Goal: Task Accomplishment & Management: Manage account settings

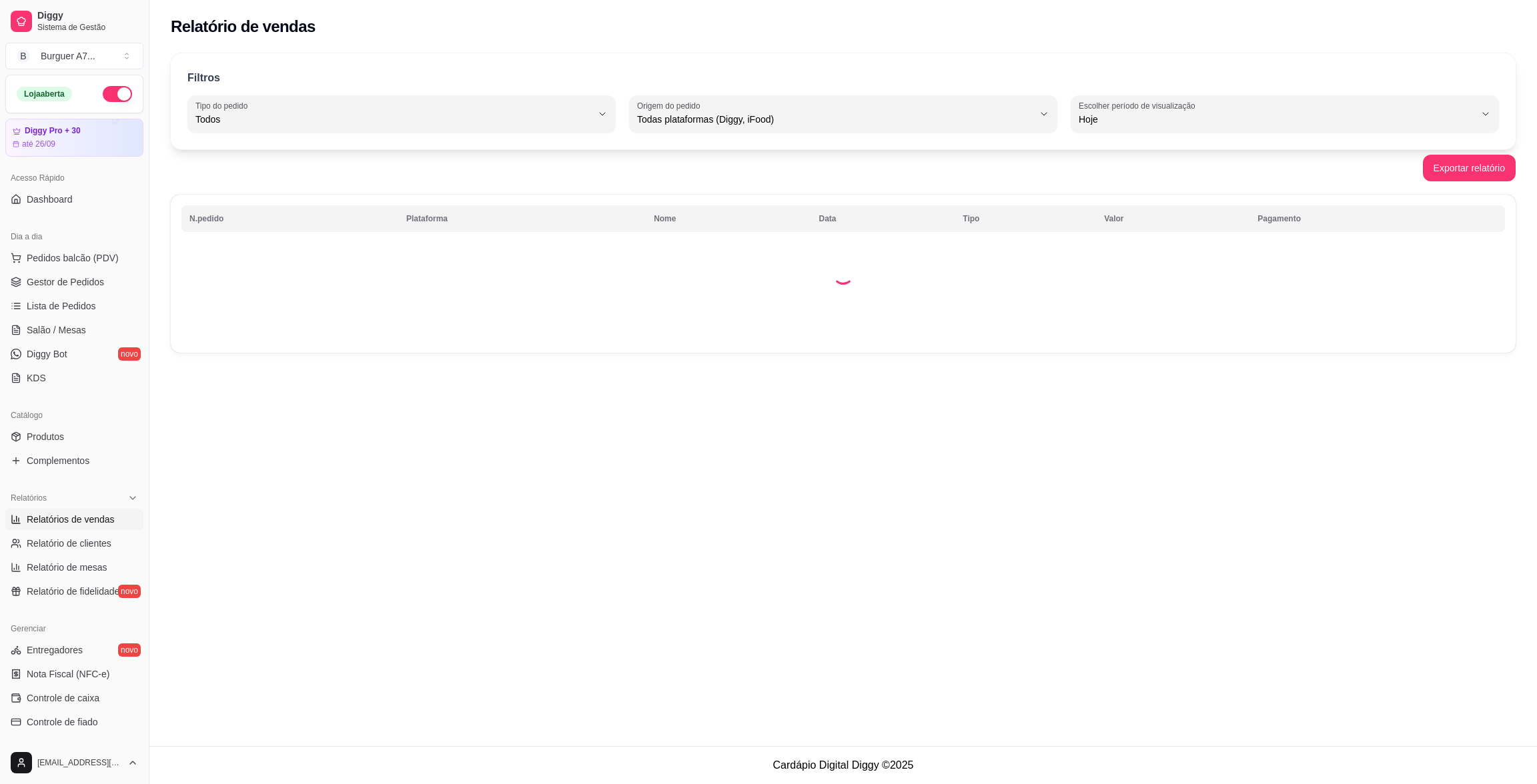
select select "ALL"
select select "0"
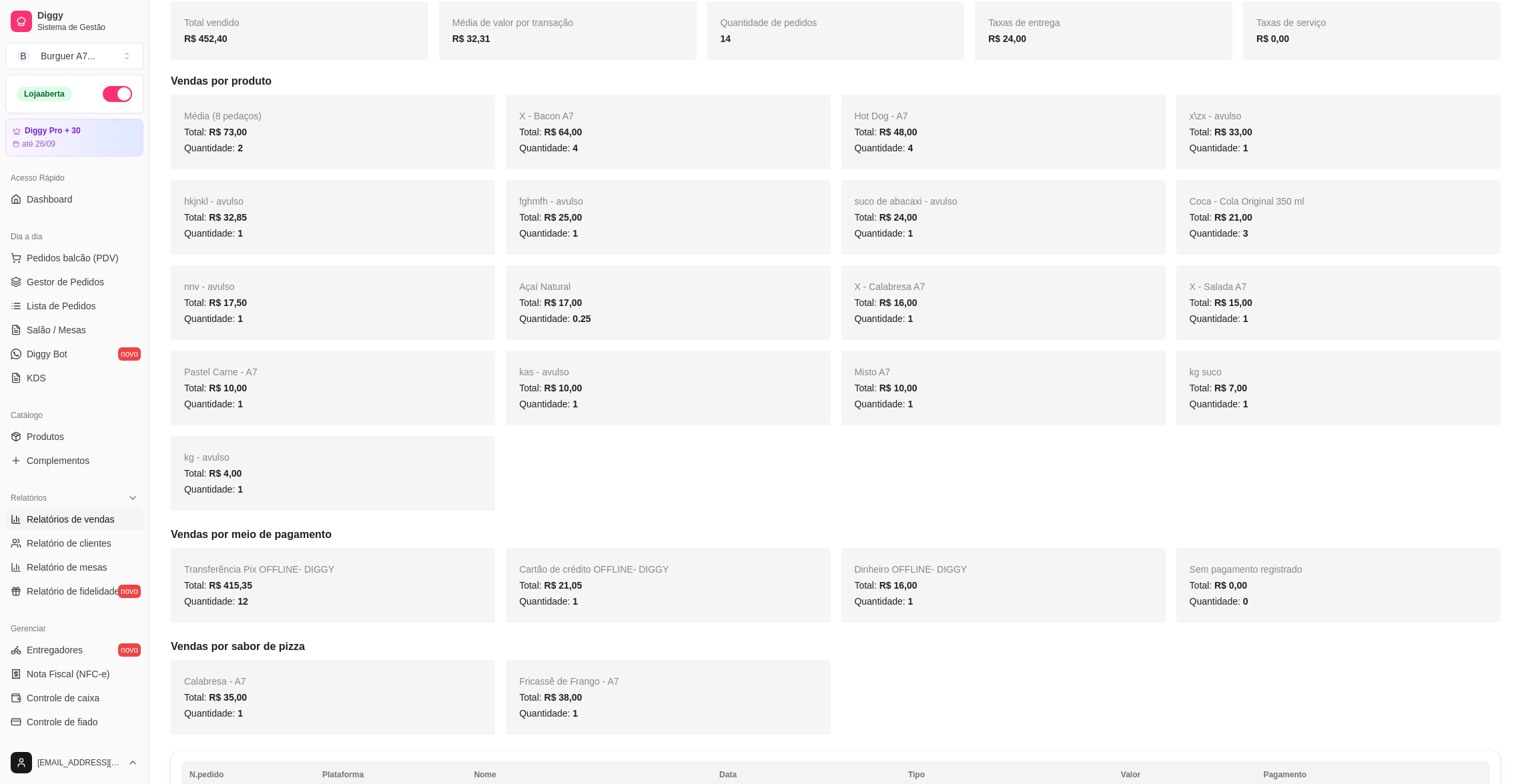
scroll to position [500, 0]
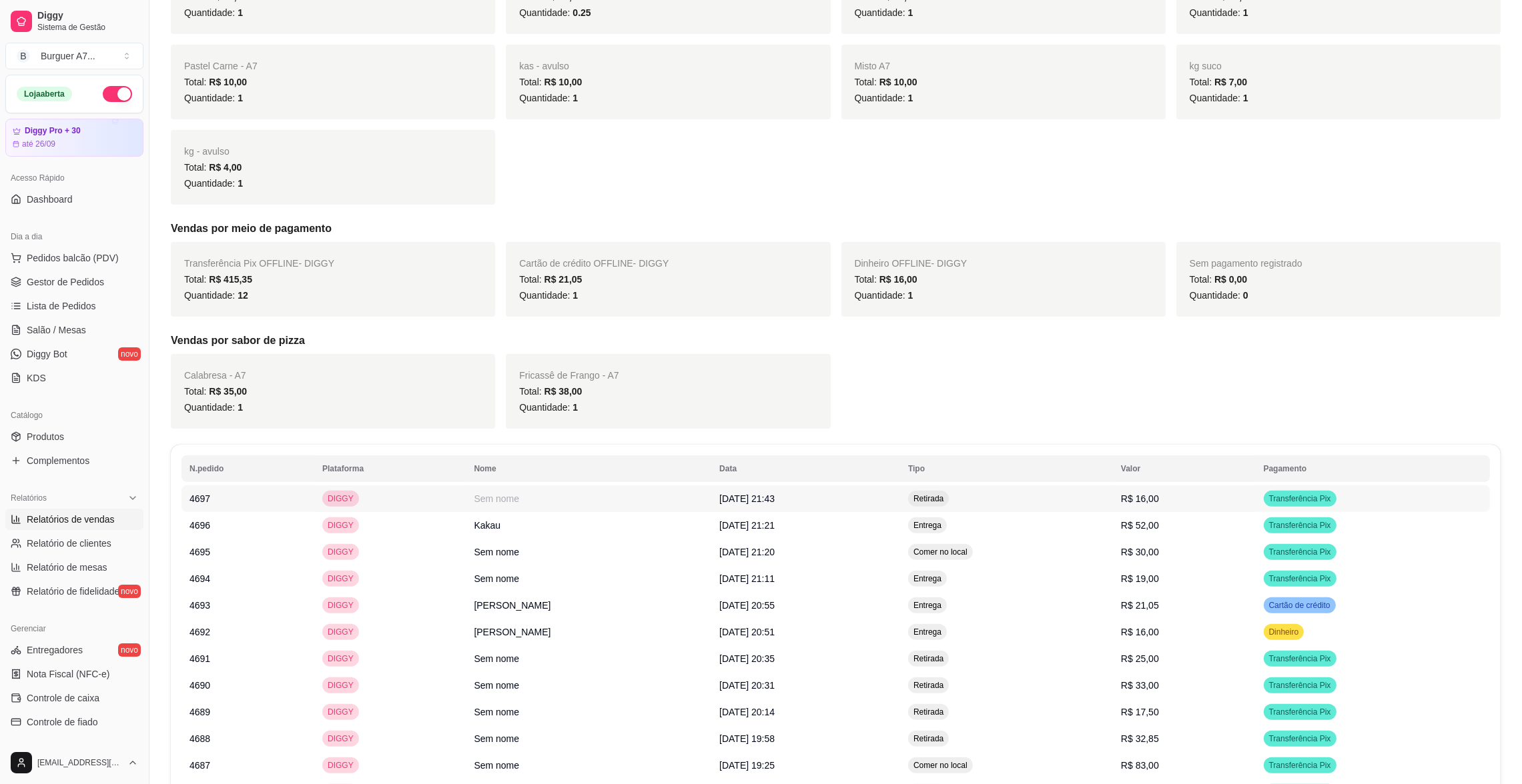
click at [497, 501] on td "Sem nome" at bounding box center [589, 499] width 246 height 27
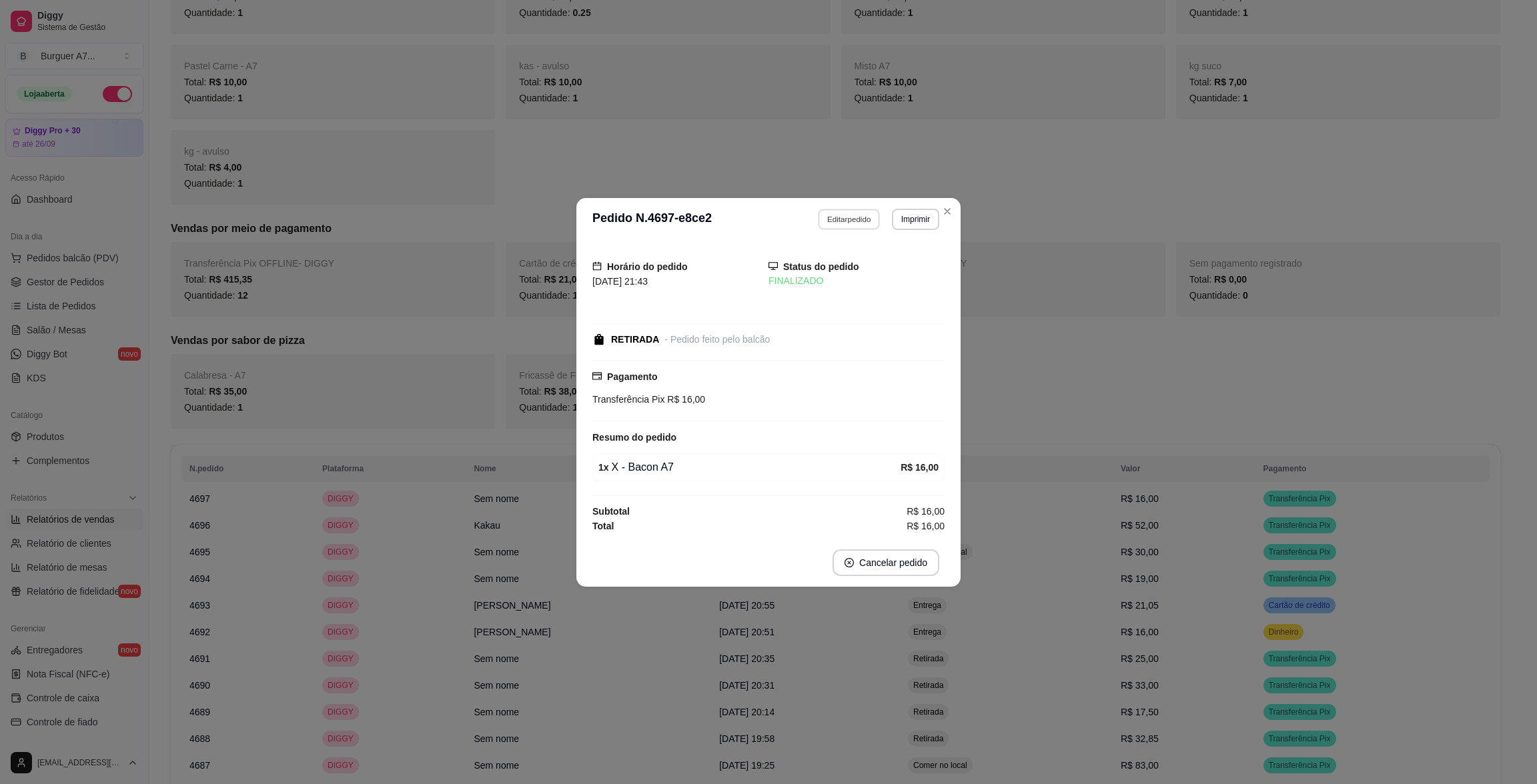
click at [839, 226] on button "Editar pedido" at bounding box center [850, 219] width 62 height 21
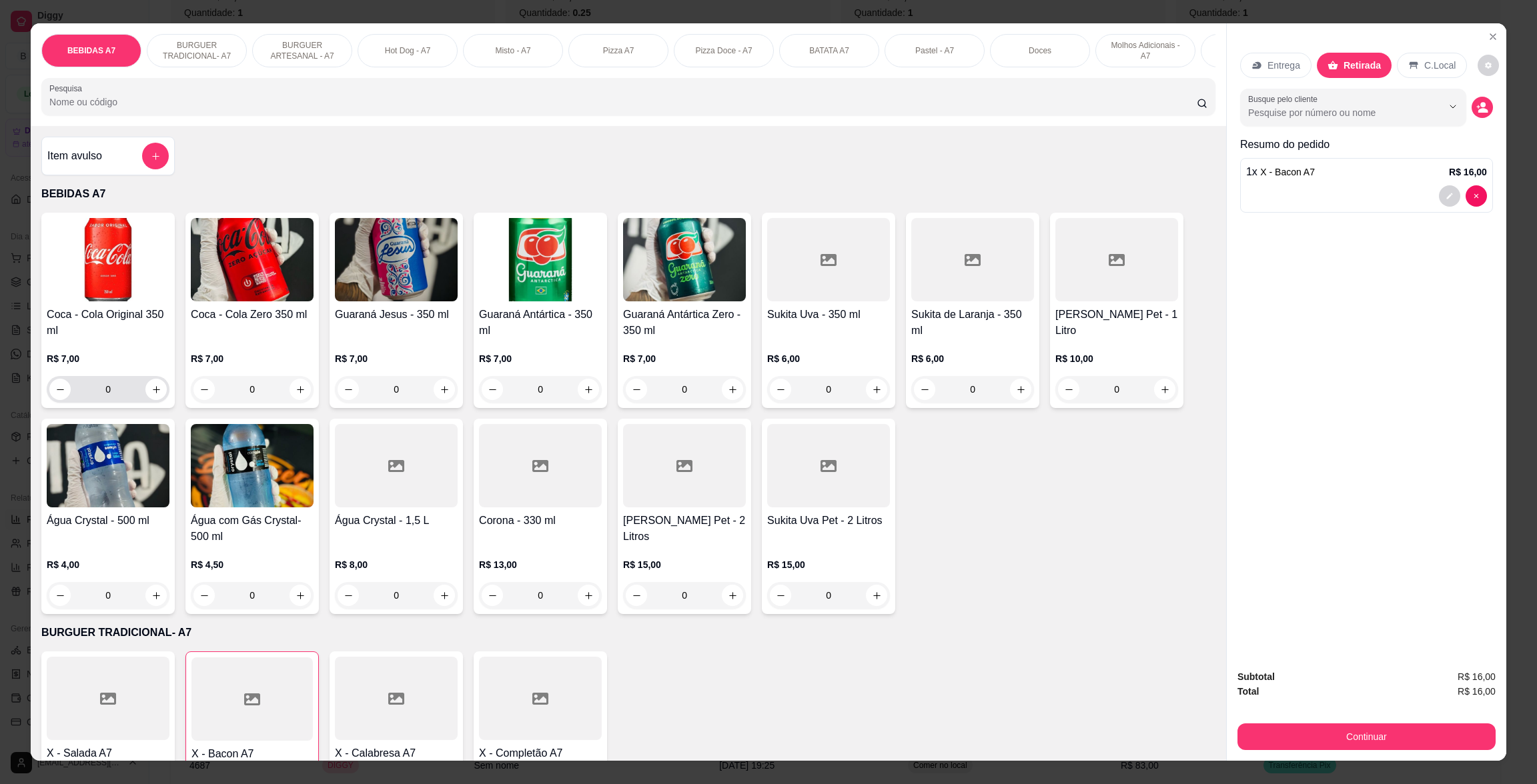
click at [157, 403] on div "0" at bounding box center [108, 389] width 118 height 27
click at [151, 395] on icon "increase-product-quantity" at bounding box center [156, 390] width 10 height 10
type input "1"
click at [1490, 736] on div "Subtotal R$ 23,00 Total R$ 23,00 Continuar" at bounding box center [1366, 710] width 279 height 102
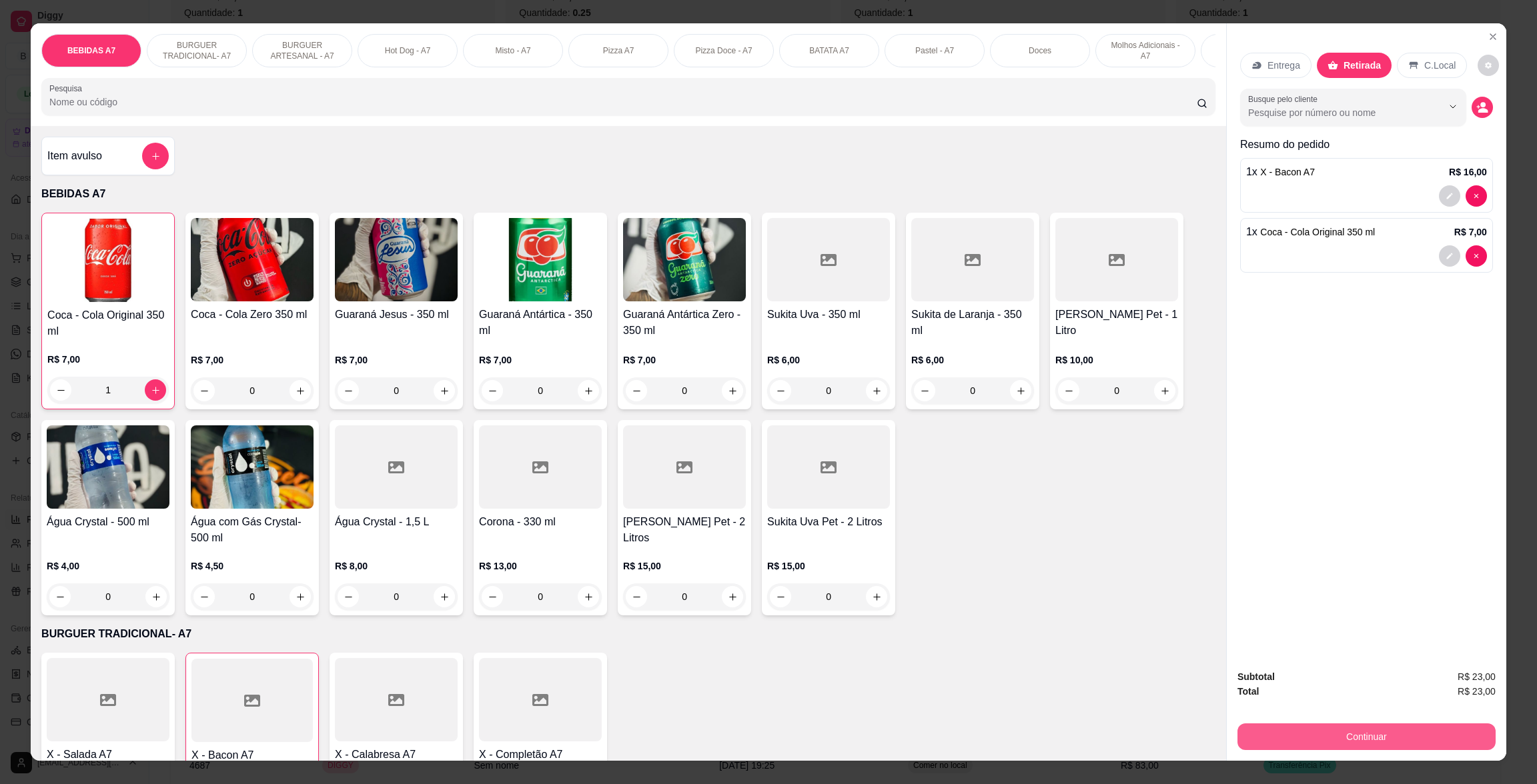
click at [1457, 727] on button "Continuar" at bounding box center [1366, 736] width 258 height 27
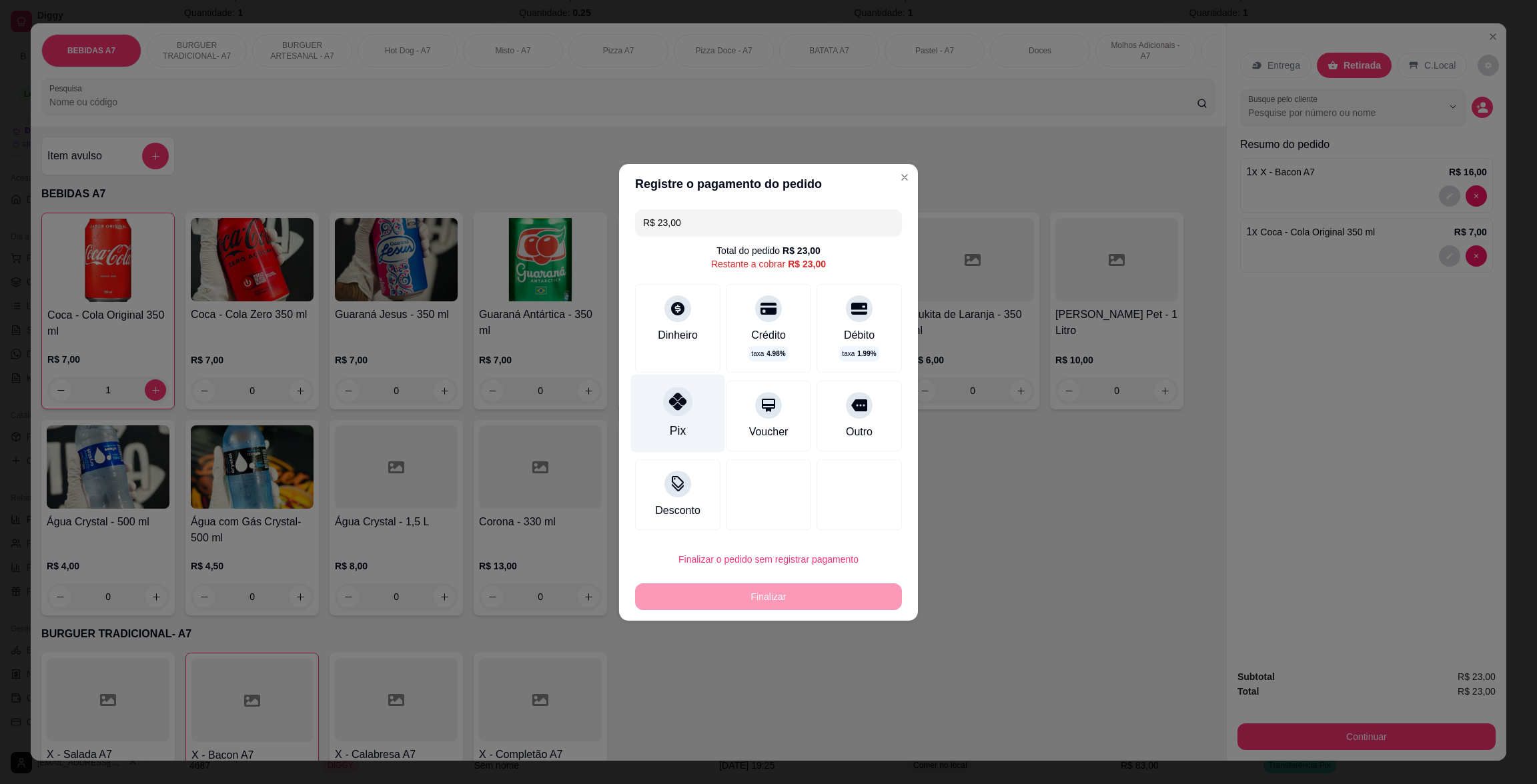
click at [639, 422] on div "Pix" at bounding box center [678, 413] width 94 height 78
type input "R$ 0,00"
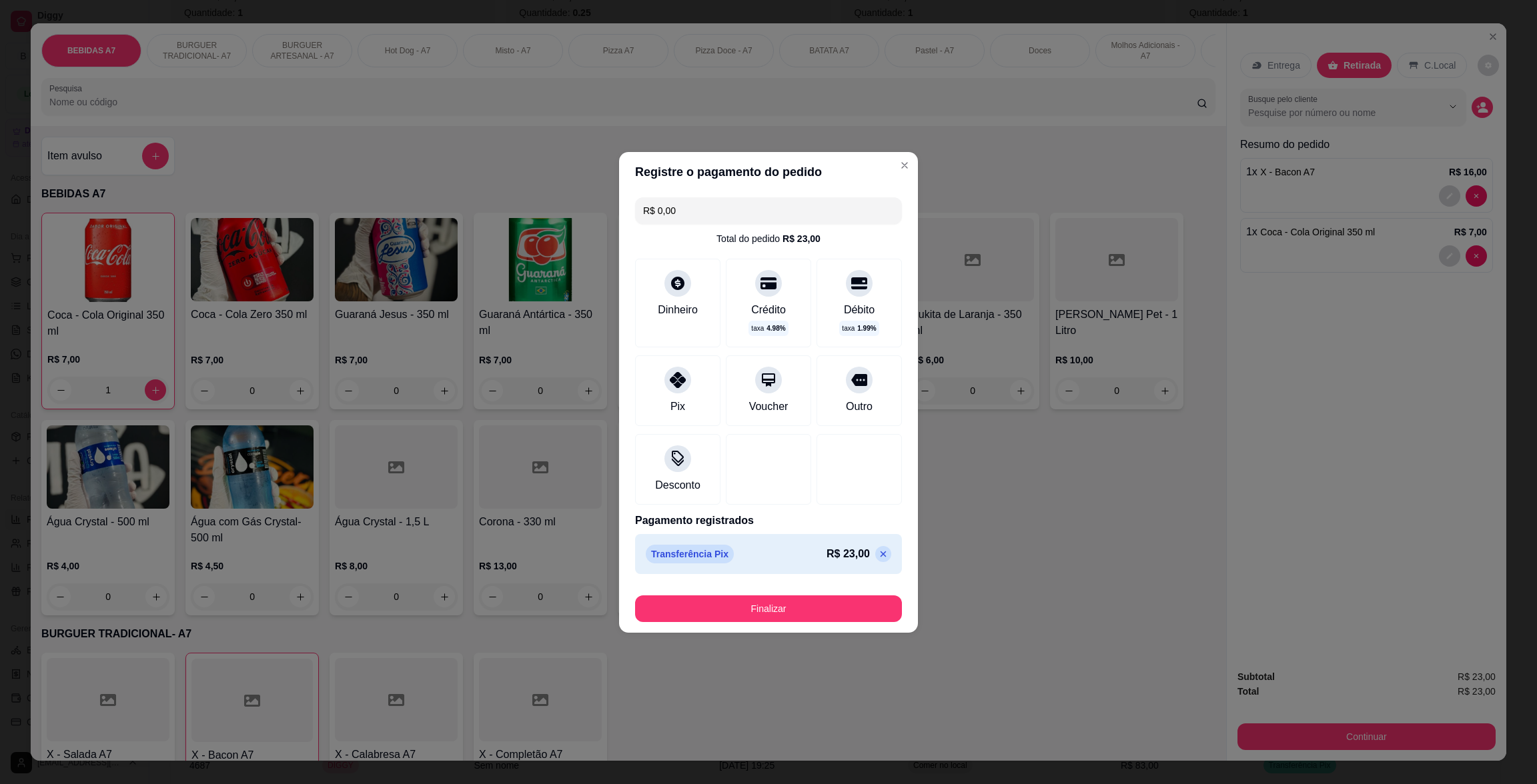
click at [785, 629] on footer "Finalizar" at bounding box center [768, 606] width 299 height 54
click at [795, 613] on button "Finalizar" at bounding box center [768, 609] width 267 height 27
type input "0"
type input "-R$ 23,00"
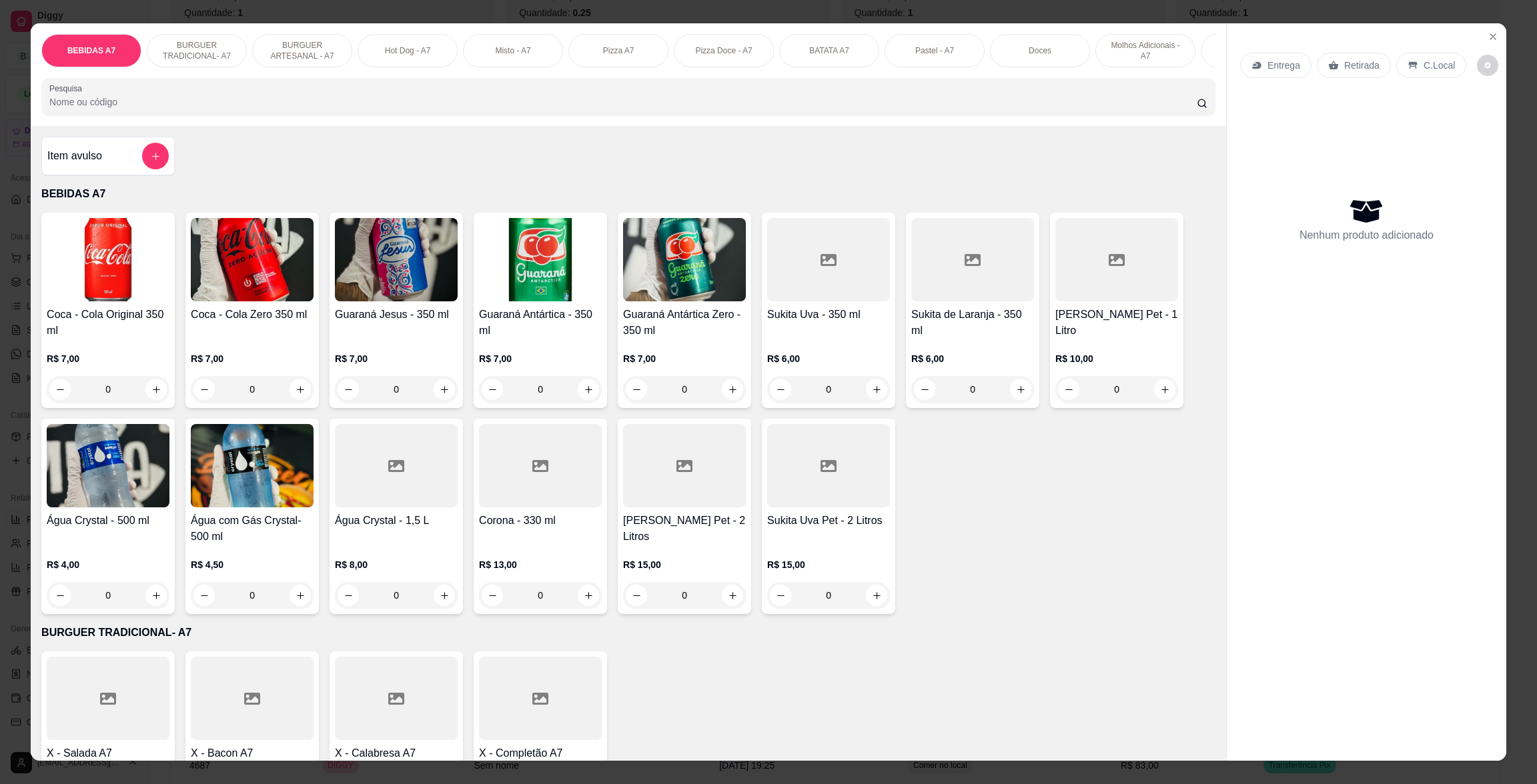
click at [1021, 531] on div "Coca - Cola Original 350 ml R$ 7,00 0 Coca - Cola Zero 350 ml R$ 7,00 0 Guaraná…" at bounding box center [628, 413] width 1174 height 401
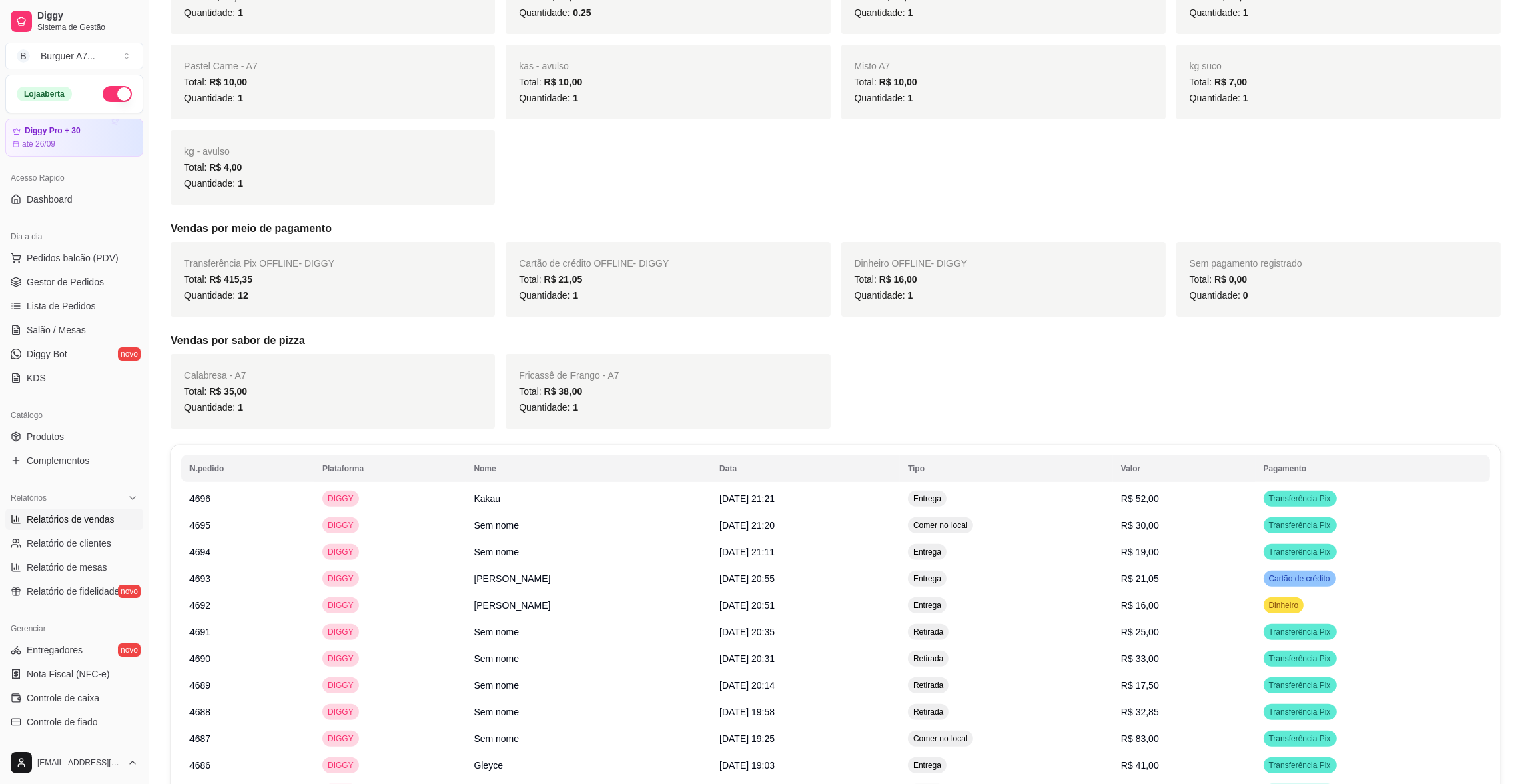
drag, startPoint x: 1046, startPoint y: 375, endPoint x: 207, endPoint y: 358, distance: 839.2
click at [1046, 374] on div "Calabresa - A7 Total: R$ 35,00 Quantidade: 1 Fricassê de Frango - A7 Total: R$ …" at bounding box center [836, 392] width 1330 height 74
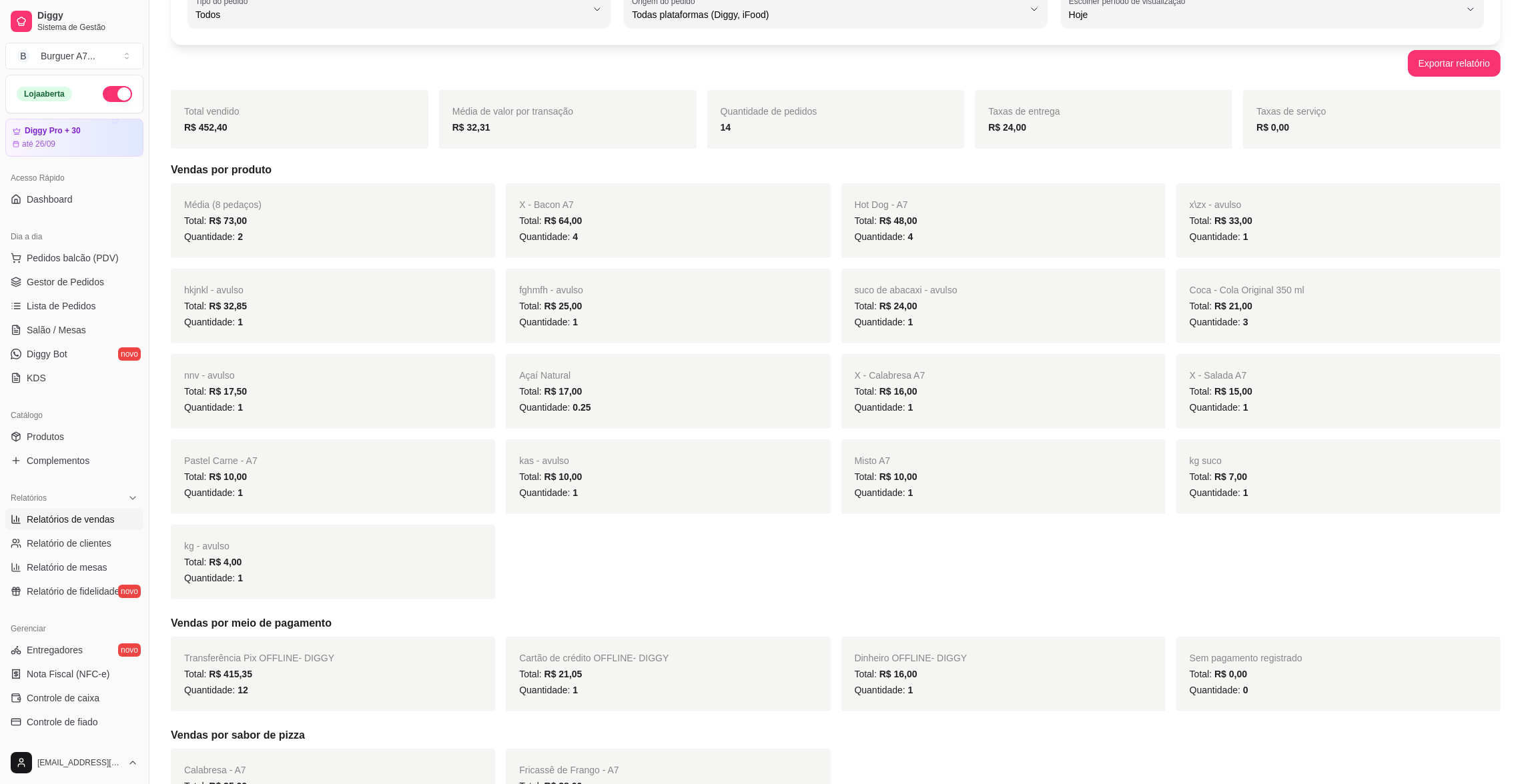
scroll to position [100, 0]
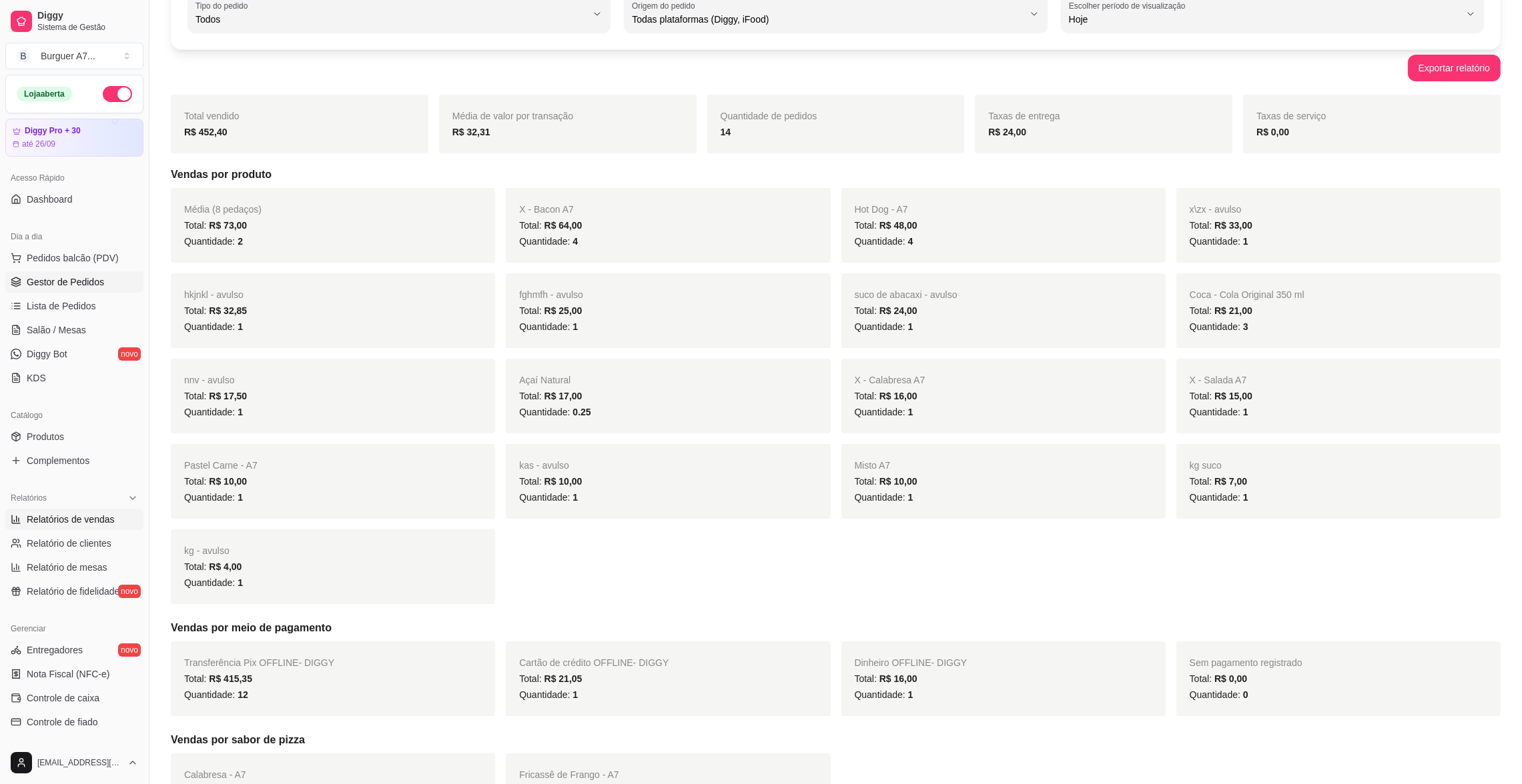
click at [98, 279] on span "Gestor de Pedidos" at bounding box center [65, 282] width 77 height 13
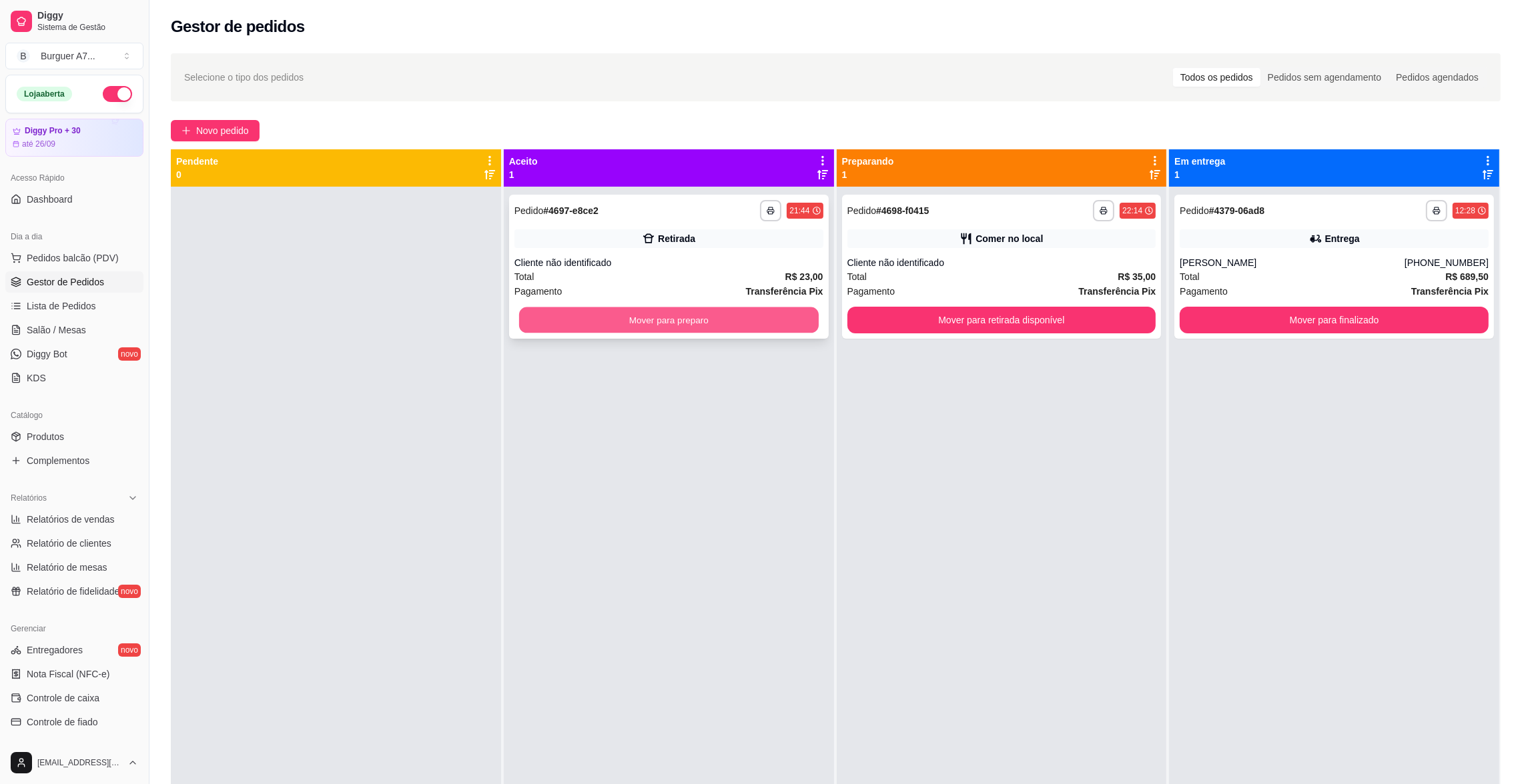
click at [753, 313] on button "Mover para preparo" at bounding box center [668, 321] width 299 height 26
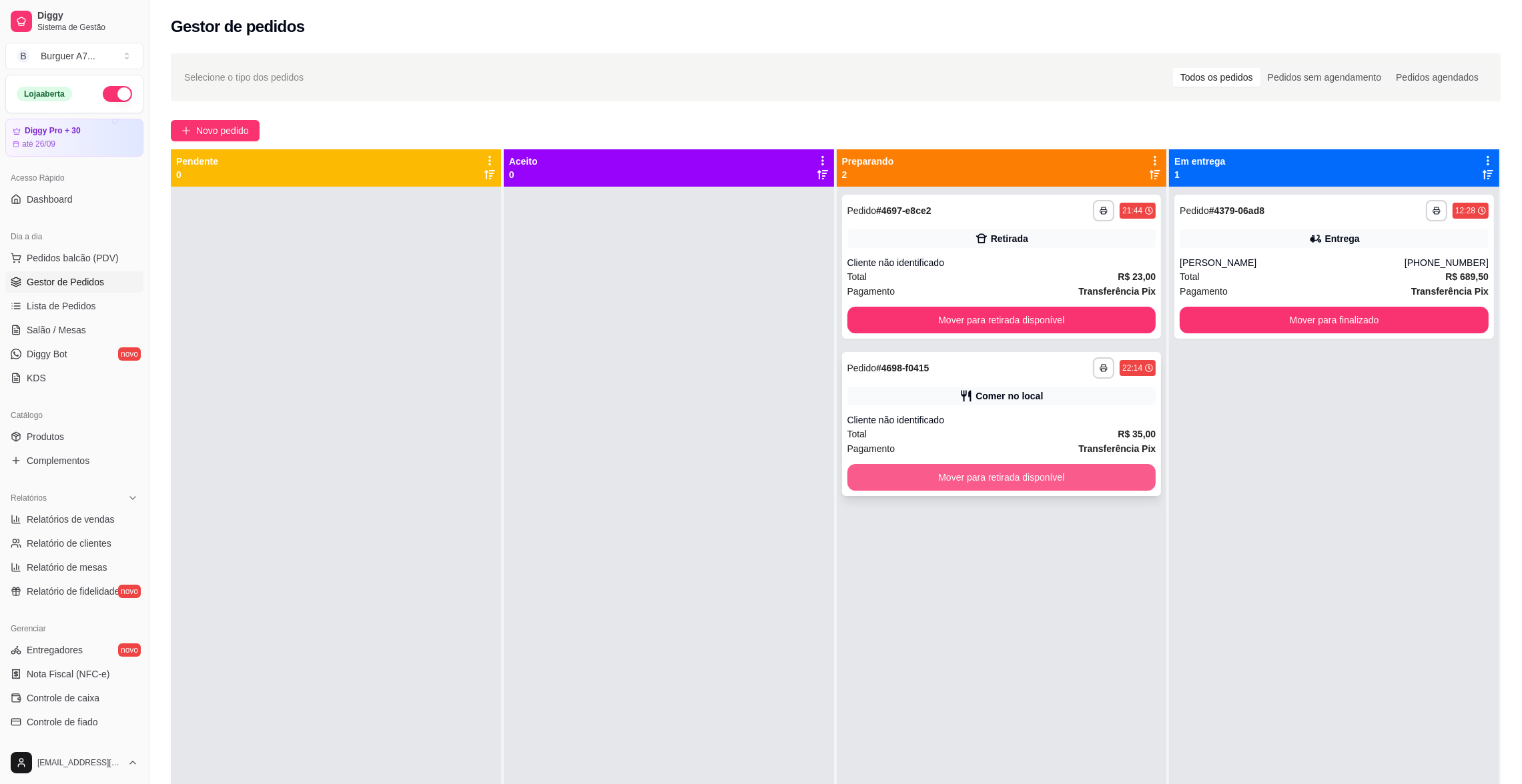
click at [1107, 485] on button "Mover para retirada disponível" at bounding box center [1001, 477] width 309 height 27
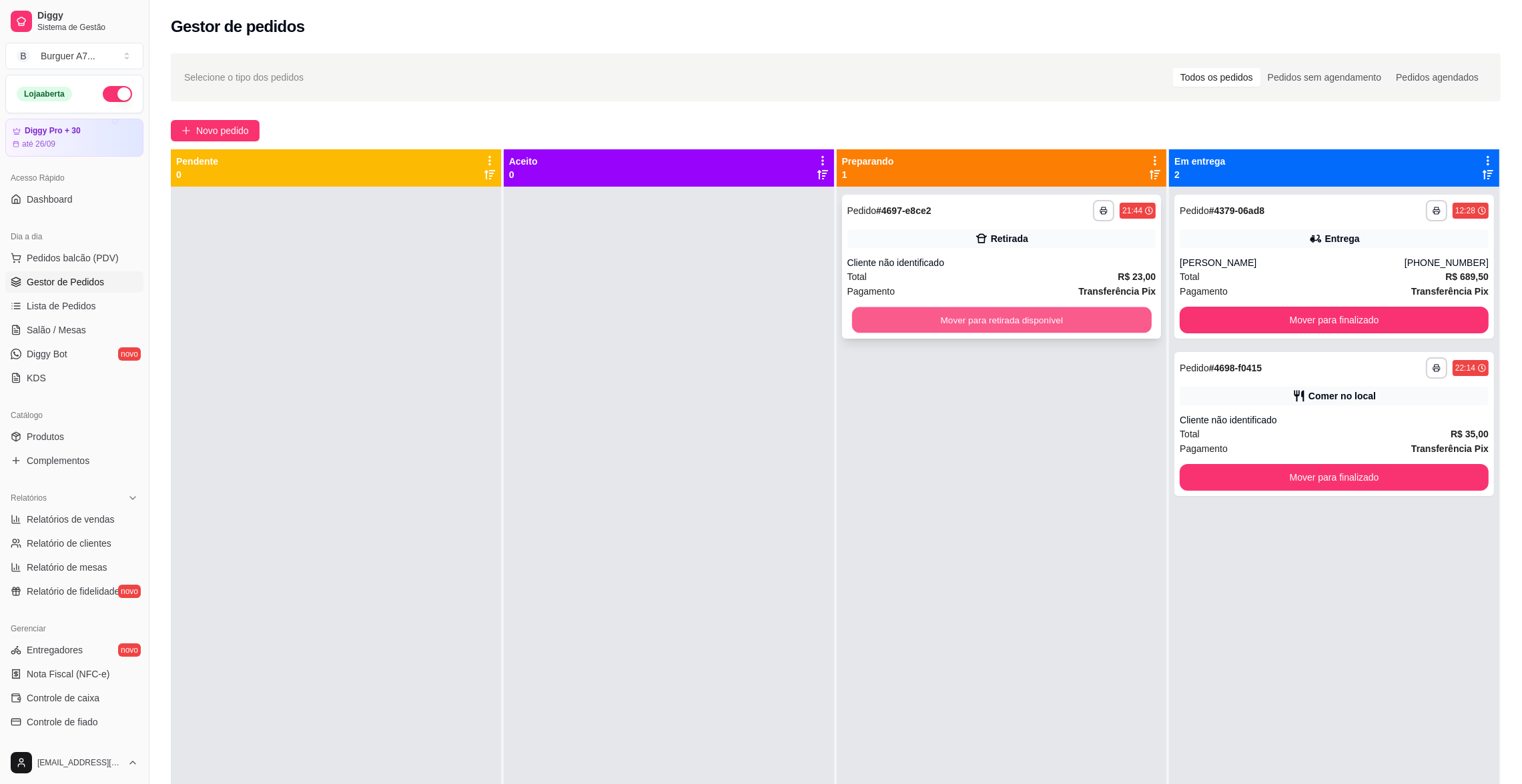
click at [1105, 313] on button "Mover para retirada disponível" at bounding box center [1001, 321] width 299 height 26
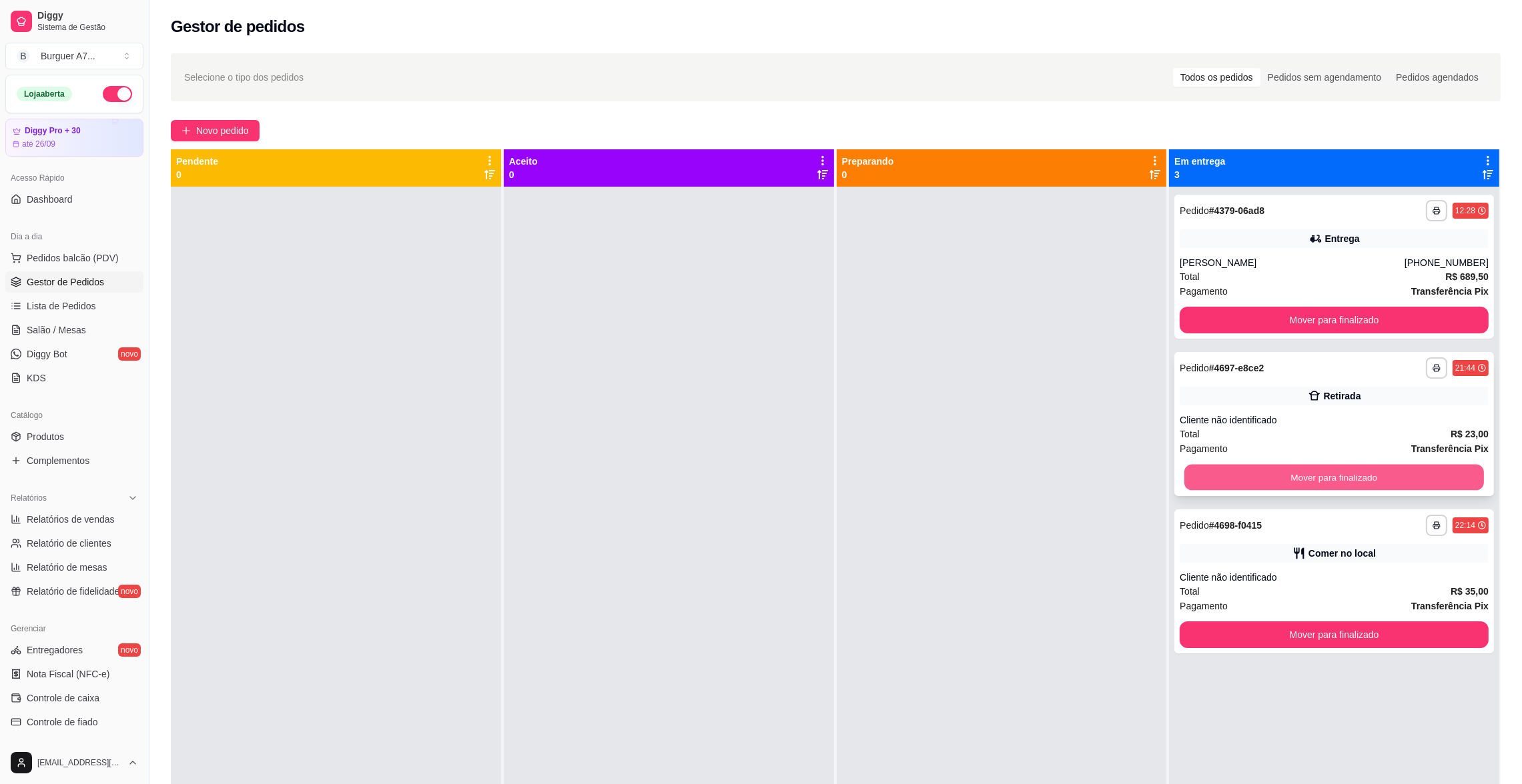
click at [1411, 473] on button "Mover para finalizado" at bounding box center [1333, 478] width 299 height 26
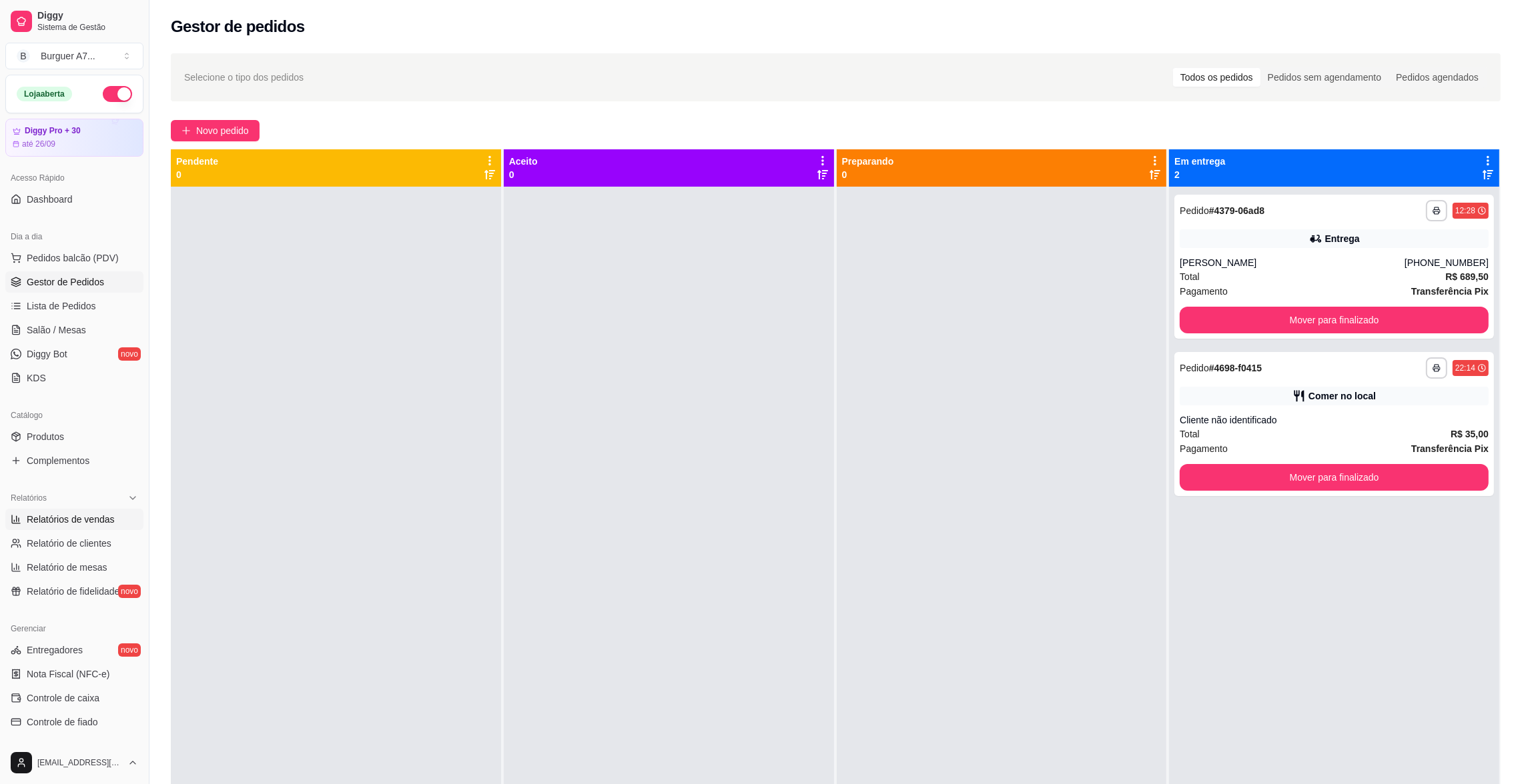
click at [121, 530] on link "Relatórios de vendas" at bounding box center [74, 519] width 138 height 22
select select "ALL"
select select "0"
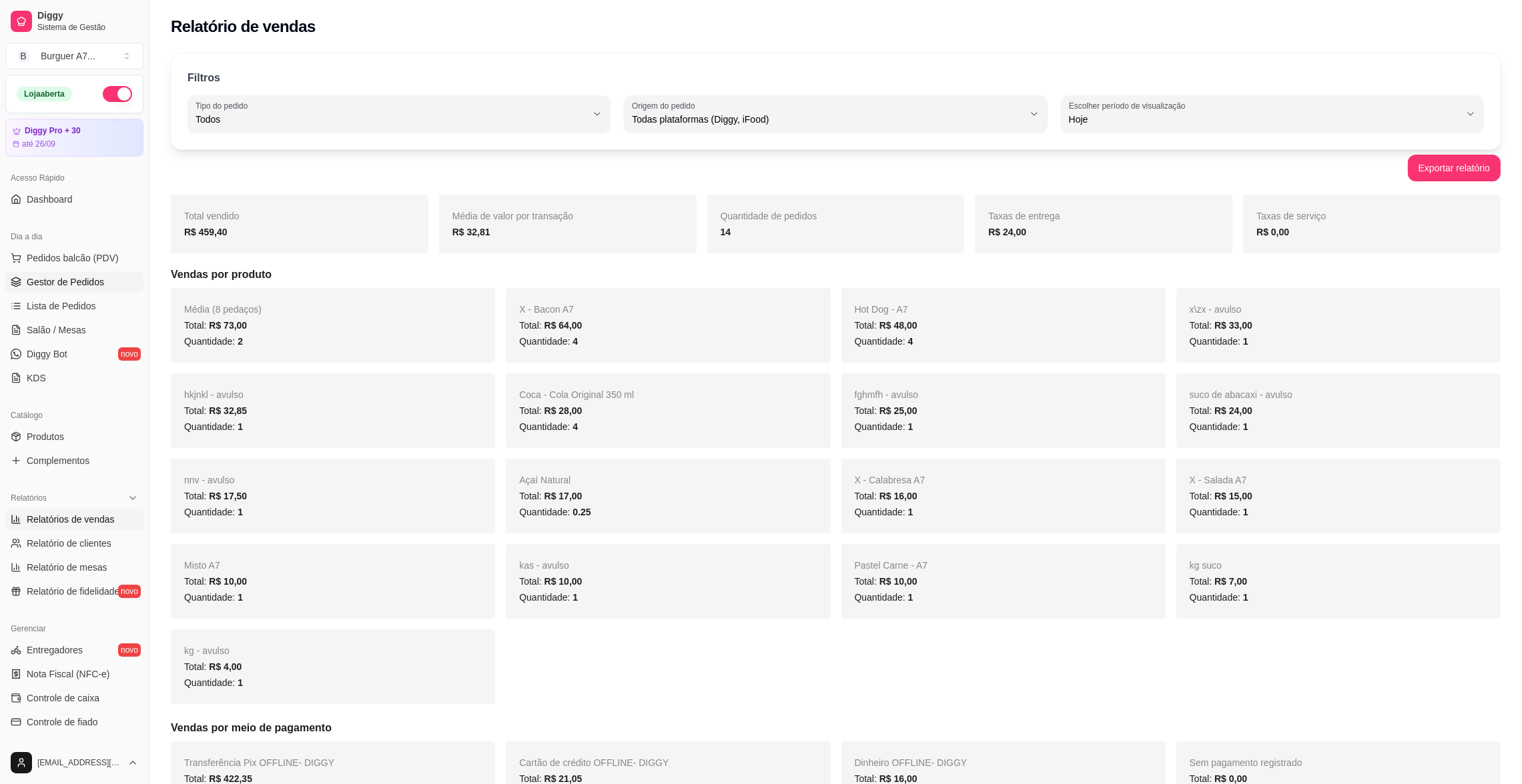
click at [80, 288] on span "Gestor de Pedidos" at bounding box center [65, 282] width 77 height 13
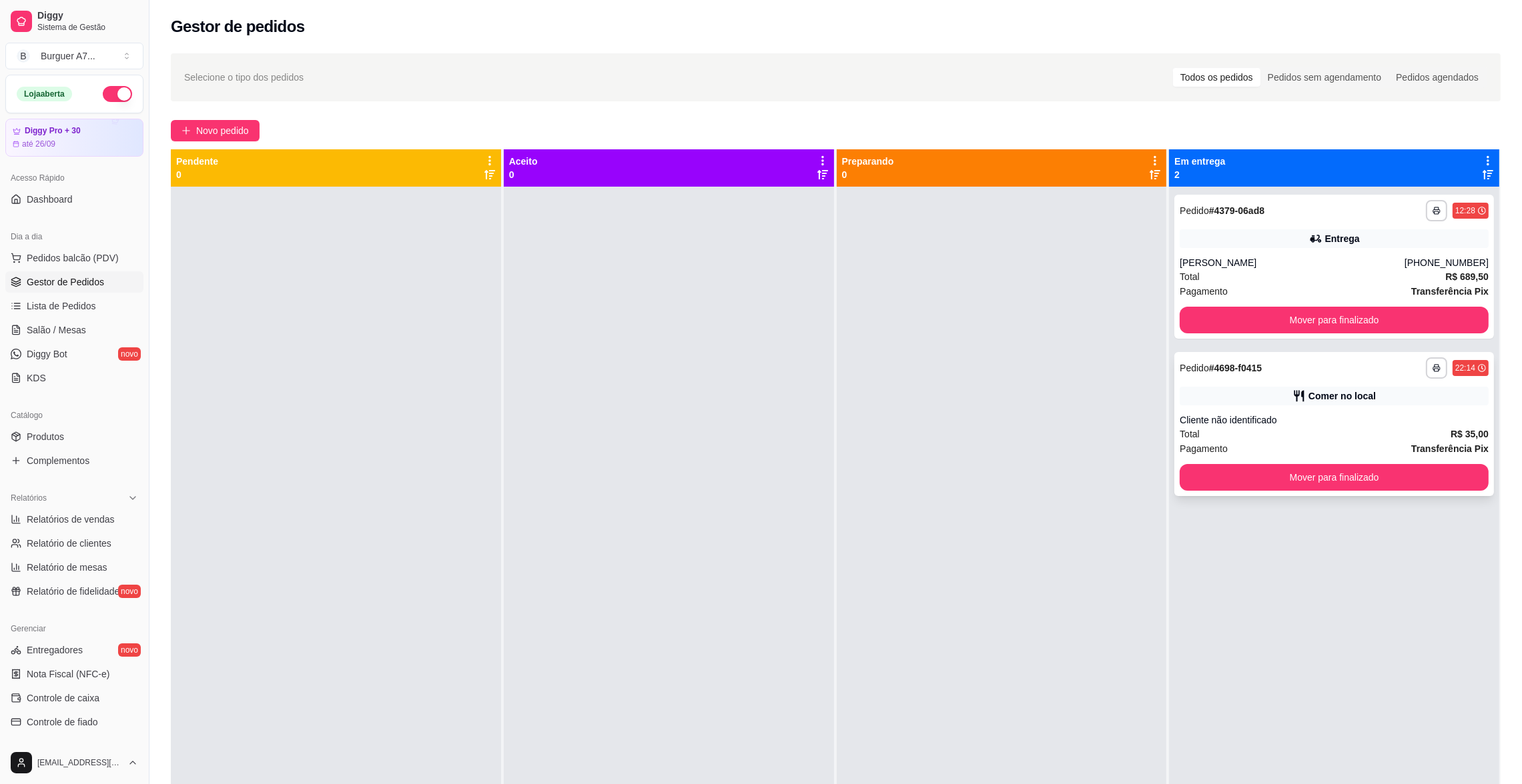
click at [1434, 375] on div "**********" at bounding box center [1457, 368] width 63 height 22
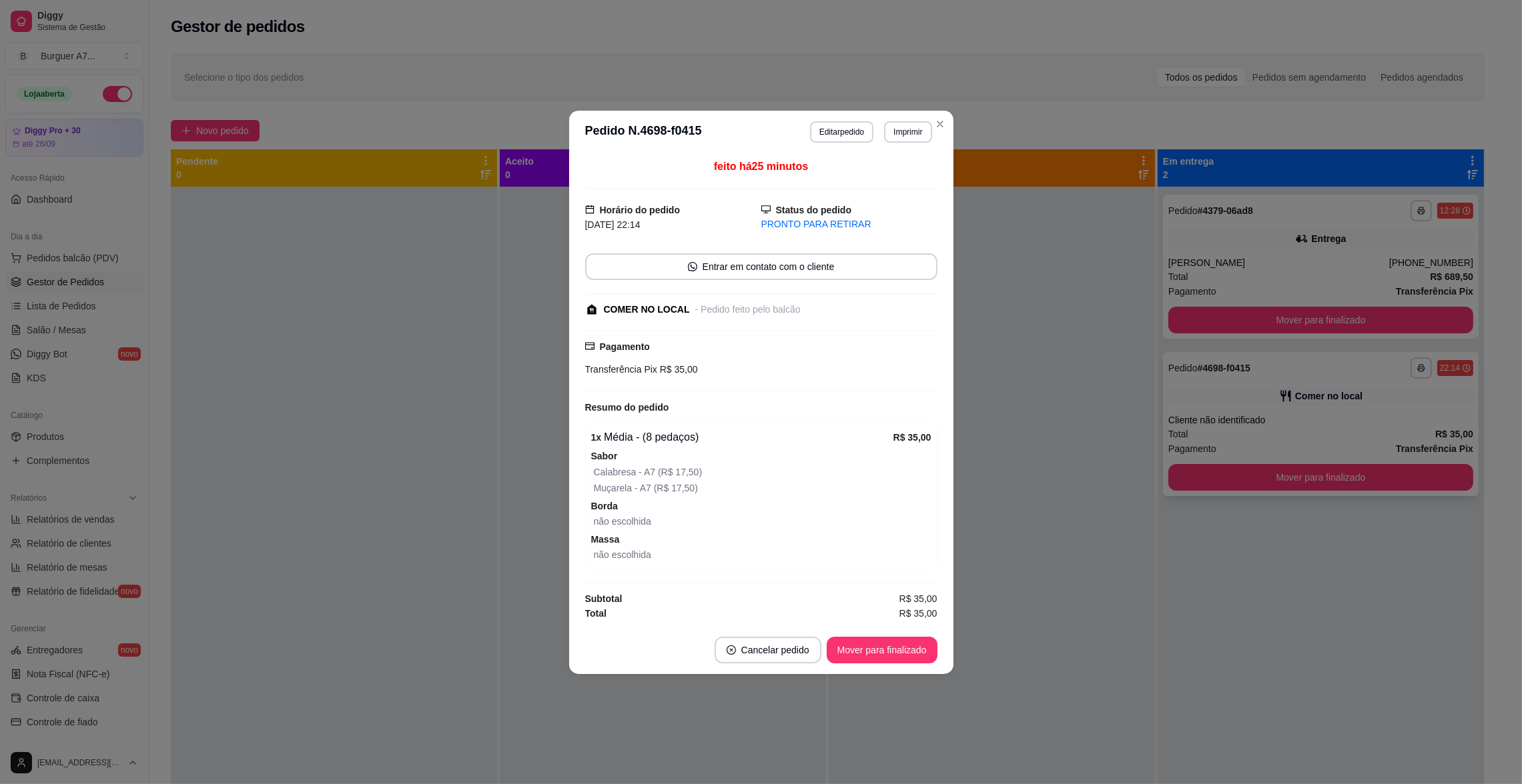
click at [1350, 405] on div "**********" at bounding box center [1321, 424] width 316 height 144
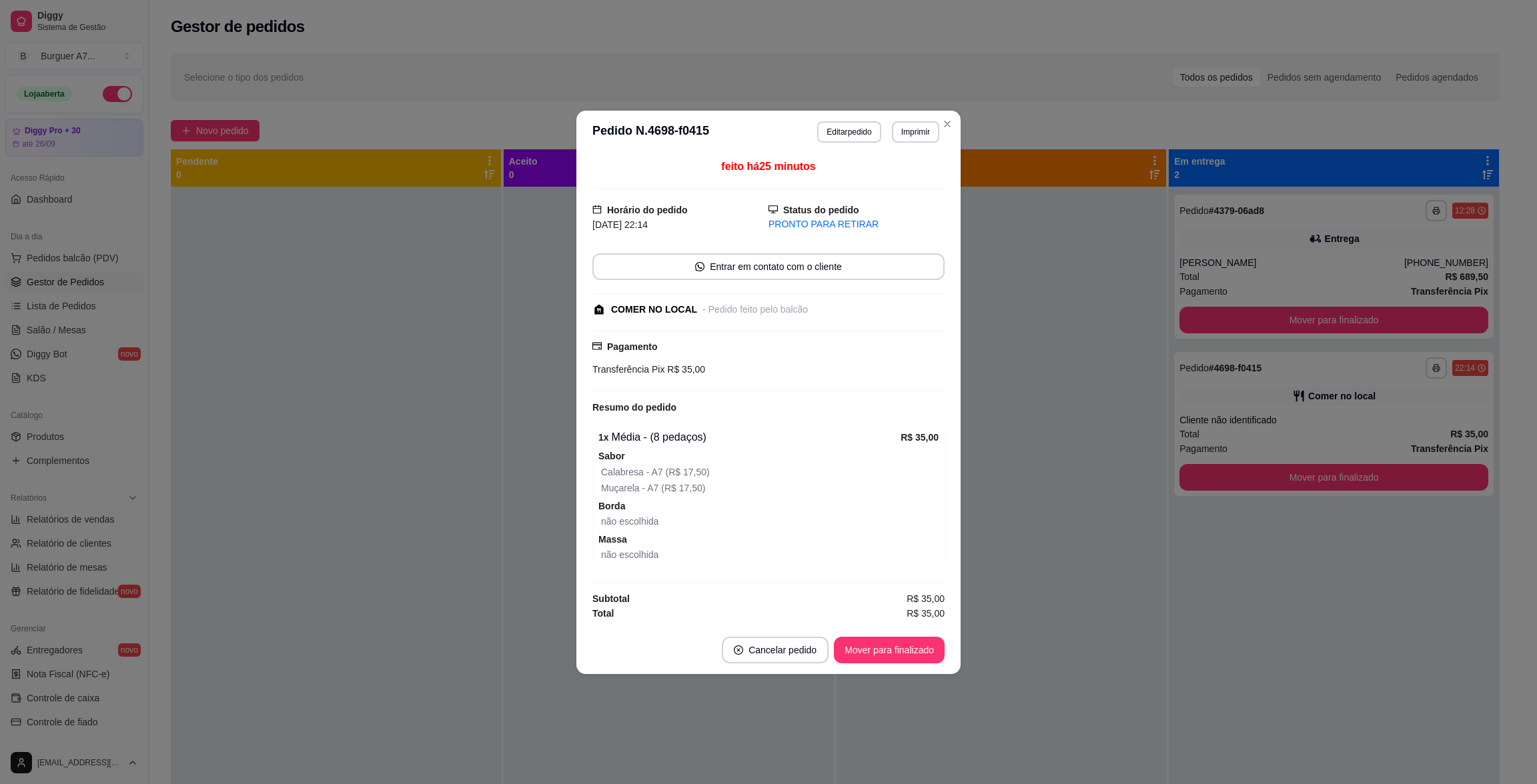
click at [814, 124] on header "**********" at bounding box center [768, 131] width 384 height 42
click at [824, 125] on button "Editar pedido" at bounding box center [848, 131] width 63 height 22
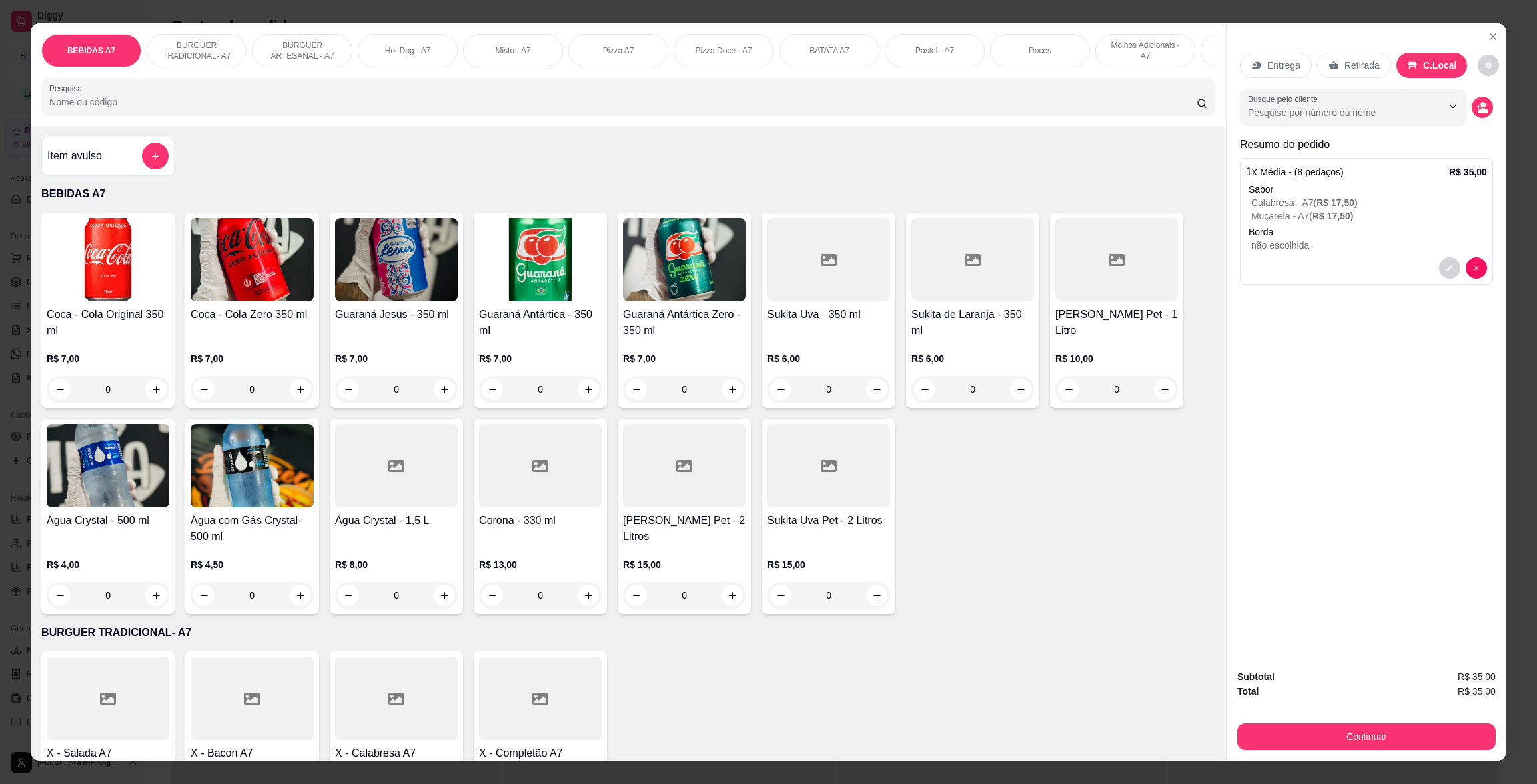
click at [122, 165] on div "Item avulso" at bounding box center [108, 156] width 121 height 27
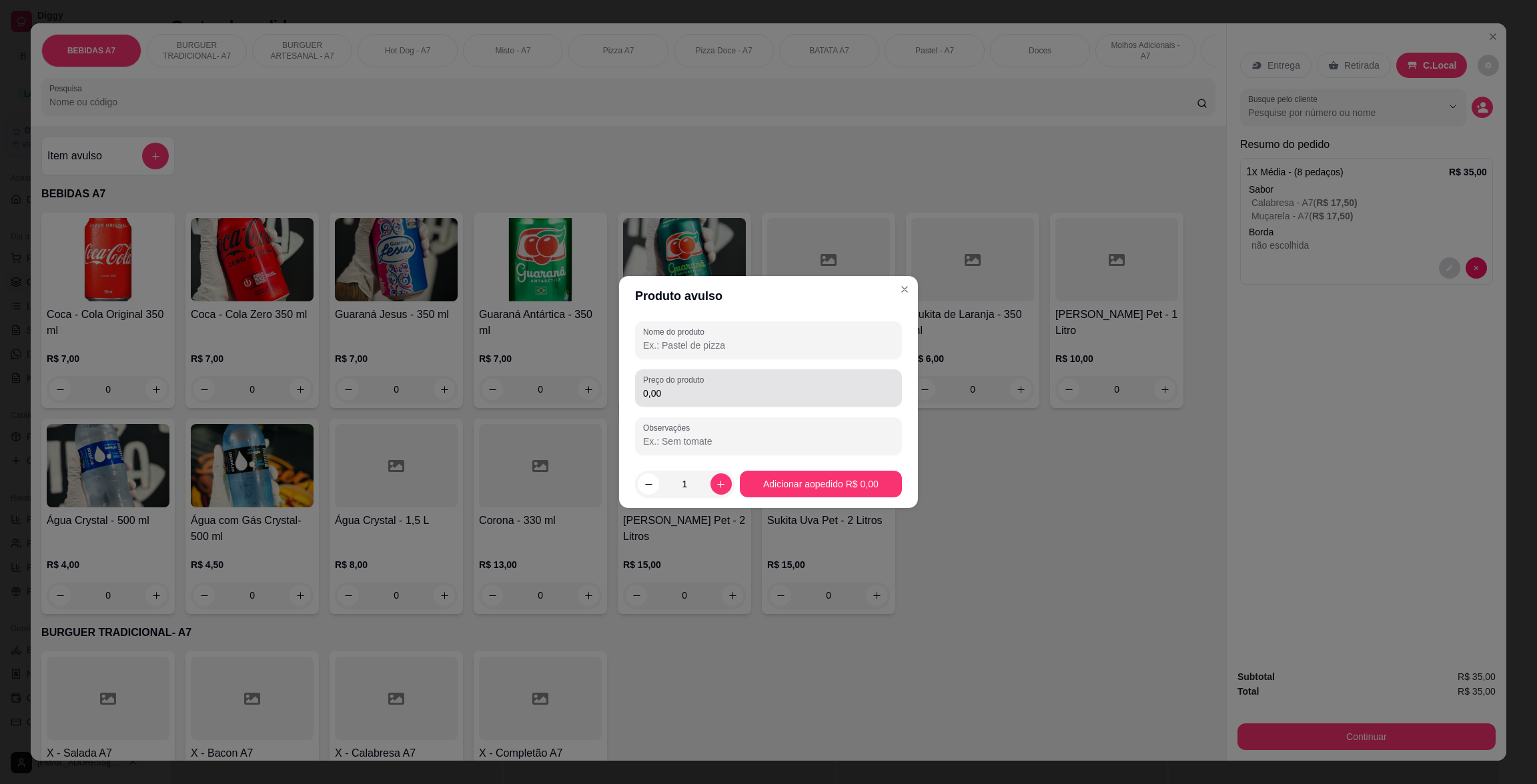
click at [775, 378] on div "0,00" at bounding box center [768, 388] width 251 height 27
click at [760, 337] on div at bounding box center [768, 340] width 251 height 27
click at [769, 373] on div "Preço do produto 1,00" at bounding box center [768, 387] width 267 height 37
type input "10,00"
click at [749, 340] on input "Nome do produto" at bounding box center [768, 345] width 251 height 13
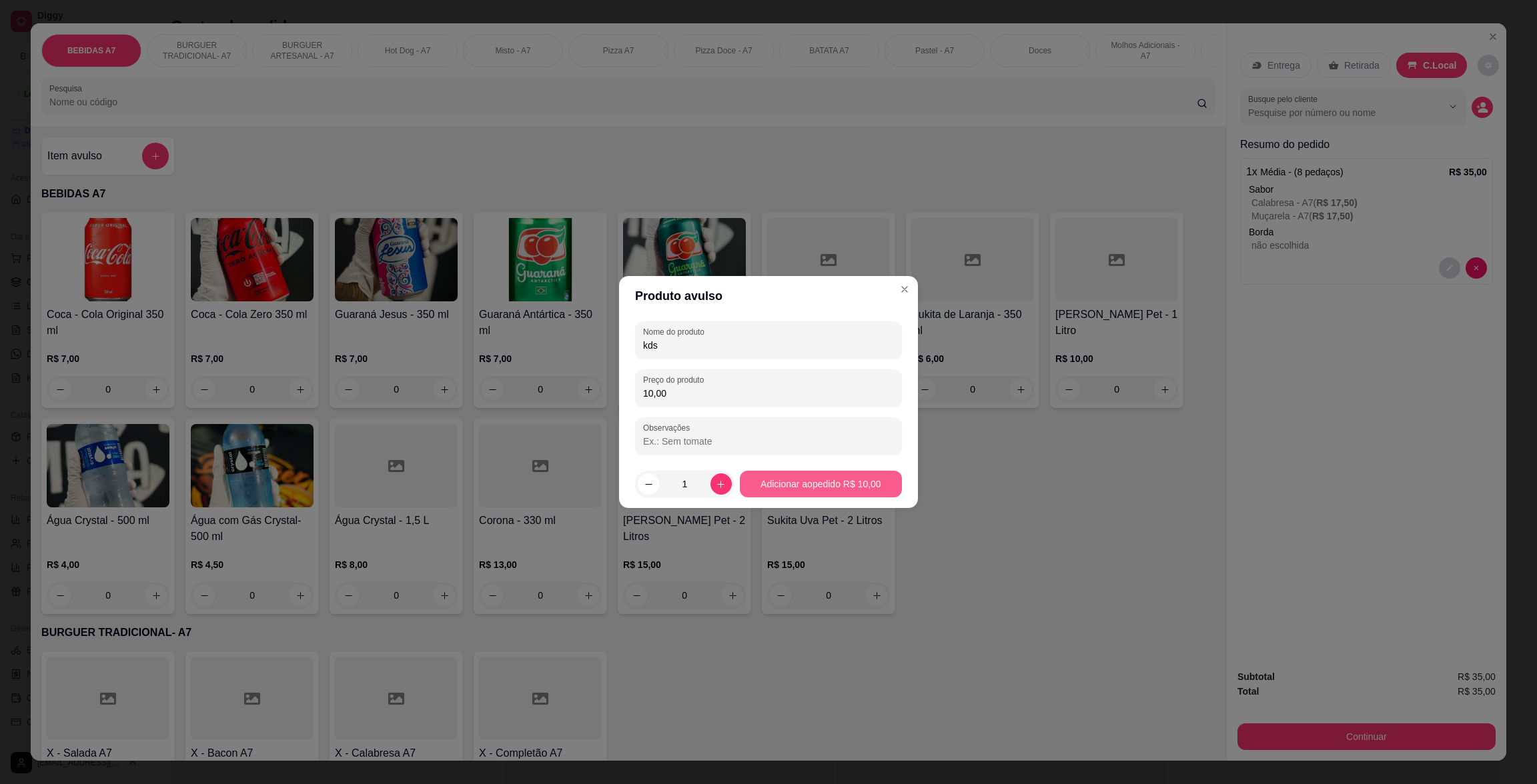
type input "kds"
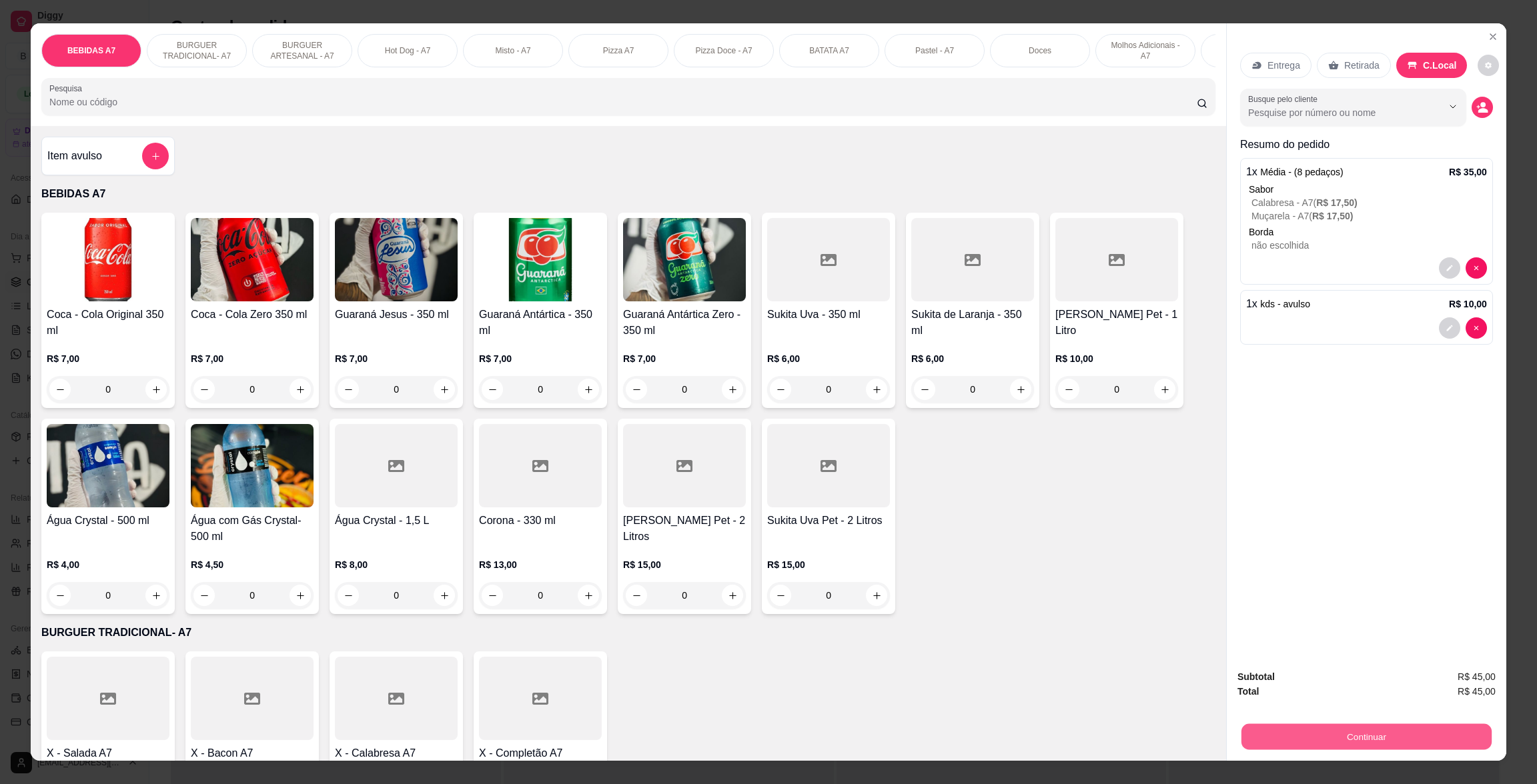
click at [1472, 743] on button "Continuar" at bounding box center [1366, 736] width 250 height 26
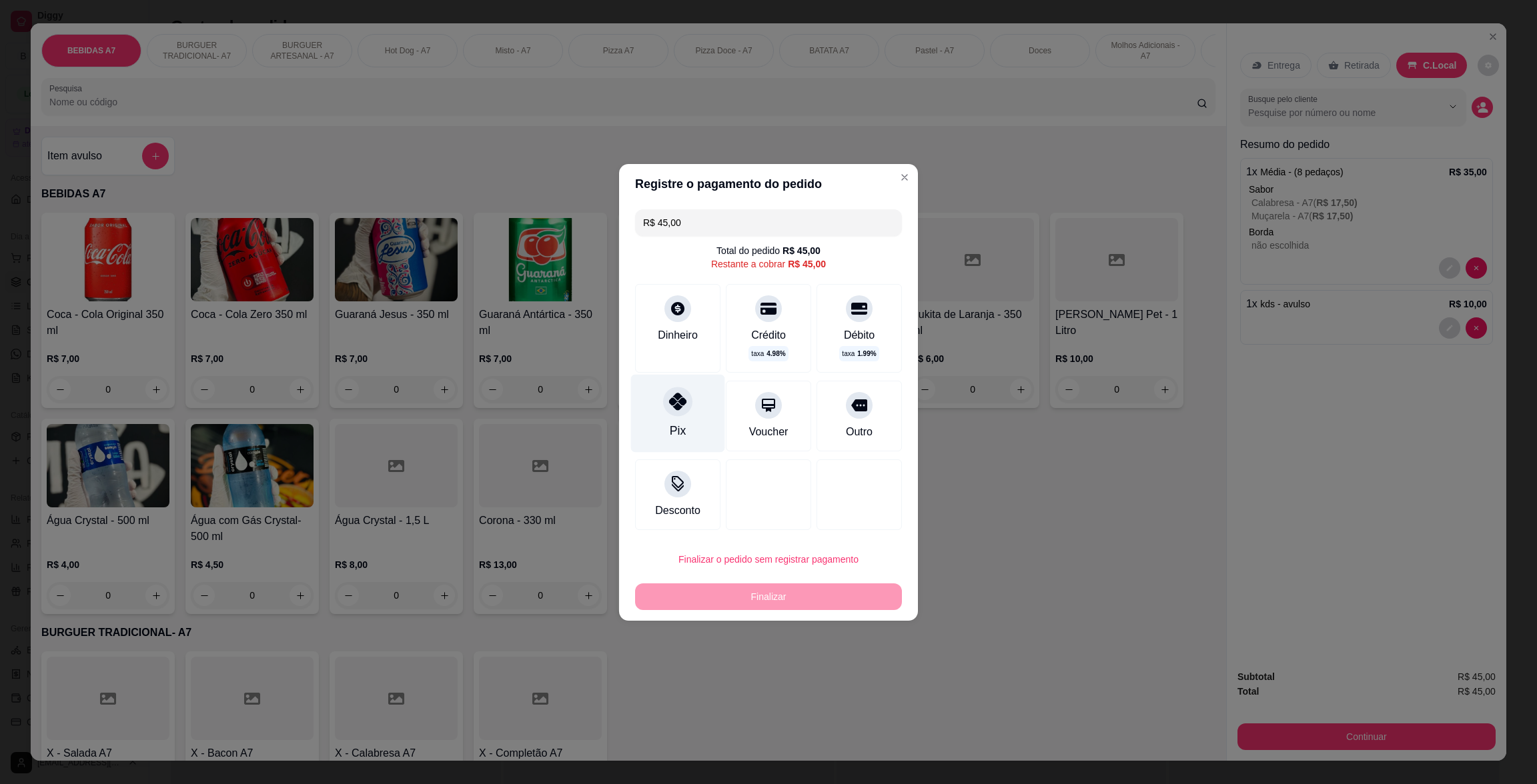
click at [649, 427] on div "Pix" at bounding box center [678, 413] width 94 height 78
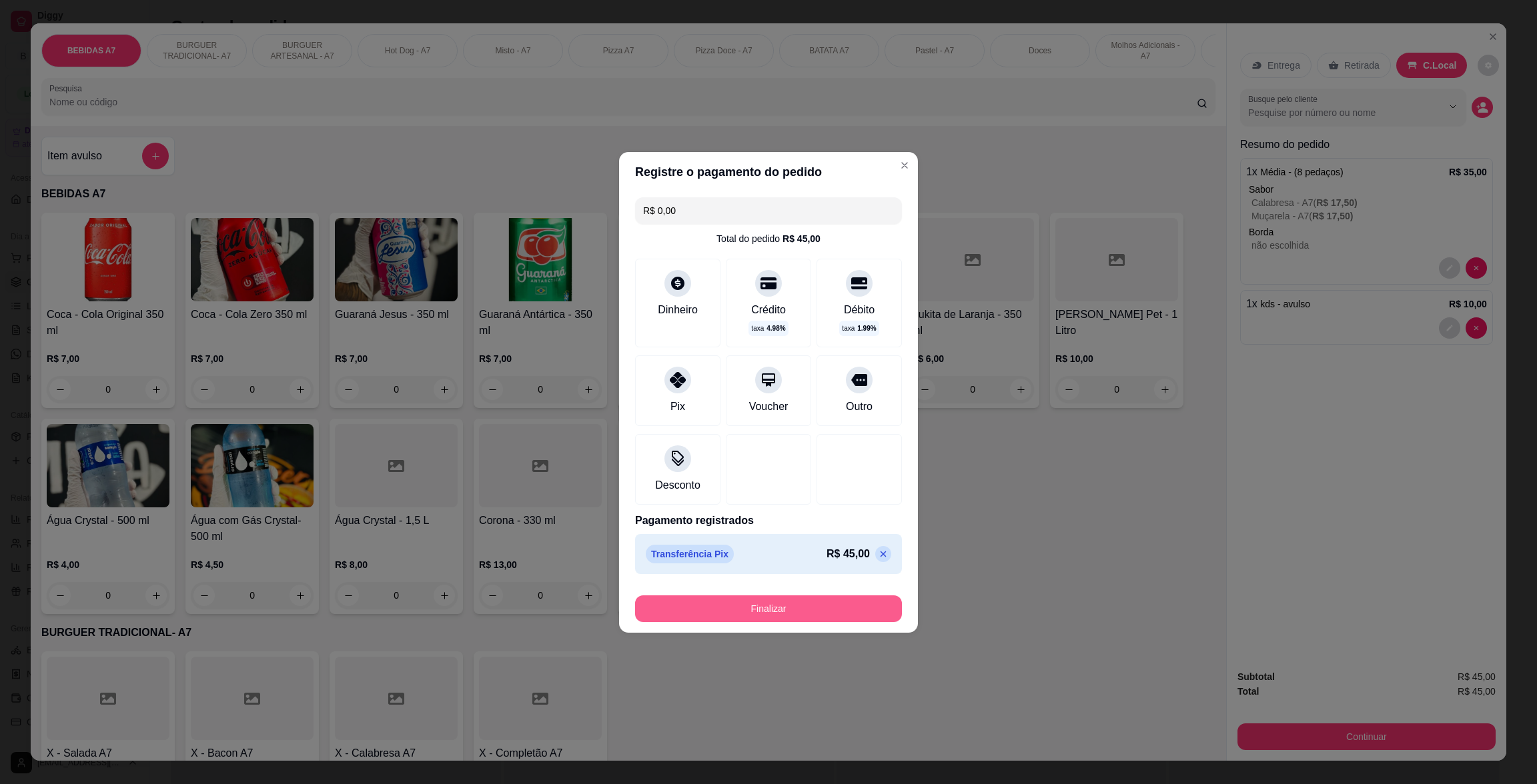
click at [792, 602] on button "Finalizar" at bounding box center [768, 609] width 267 height 27
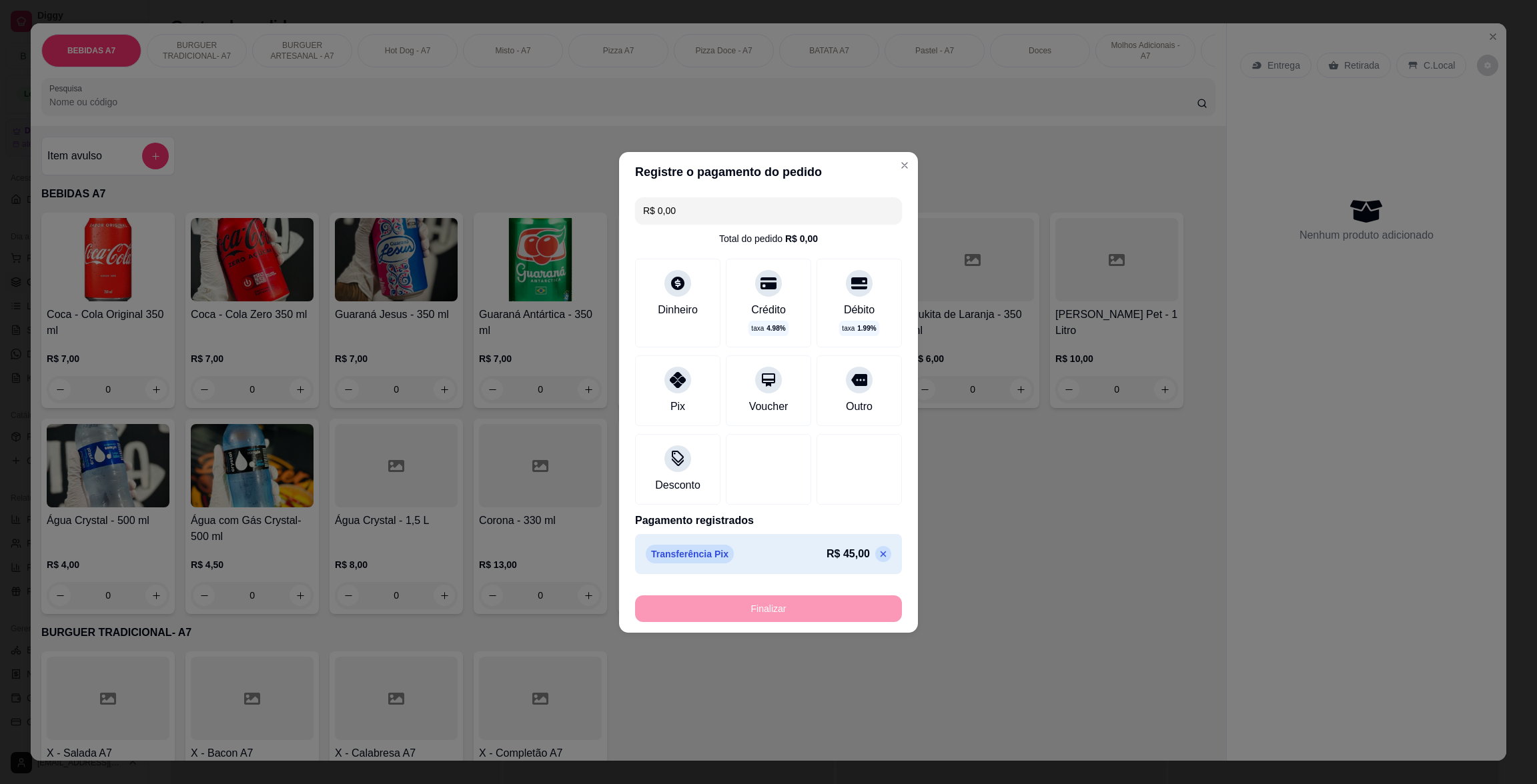
type input "-R$ 45,00"
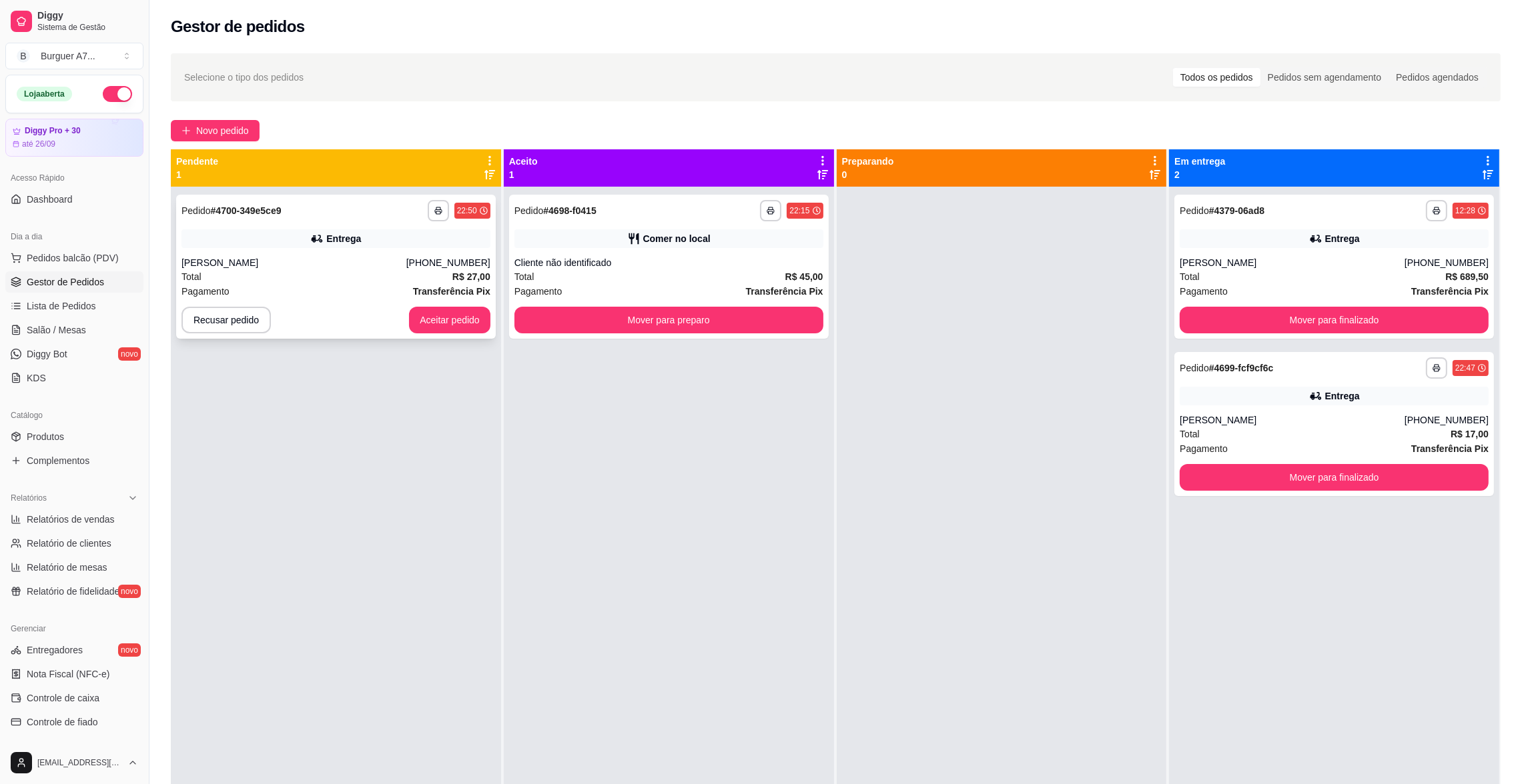
click at [355, 271] on div "Total R$ 27,00" at bounding box center [336, 277] width 309 height 15
click at [482, 317] on button "Aceitar pedido" at bounding box center [449, 321] width 79 height 26
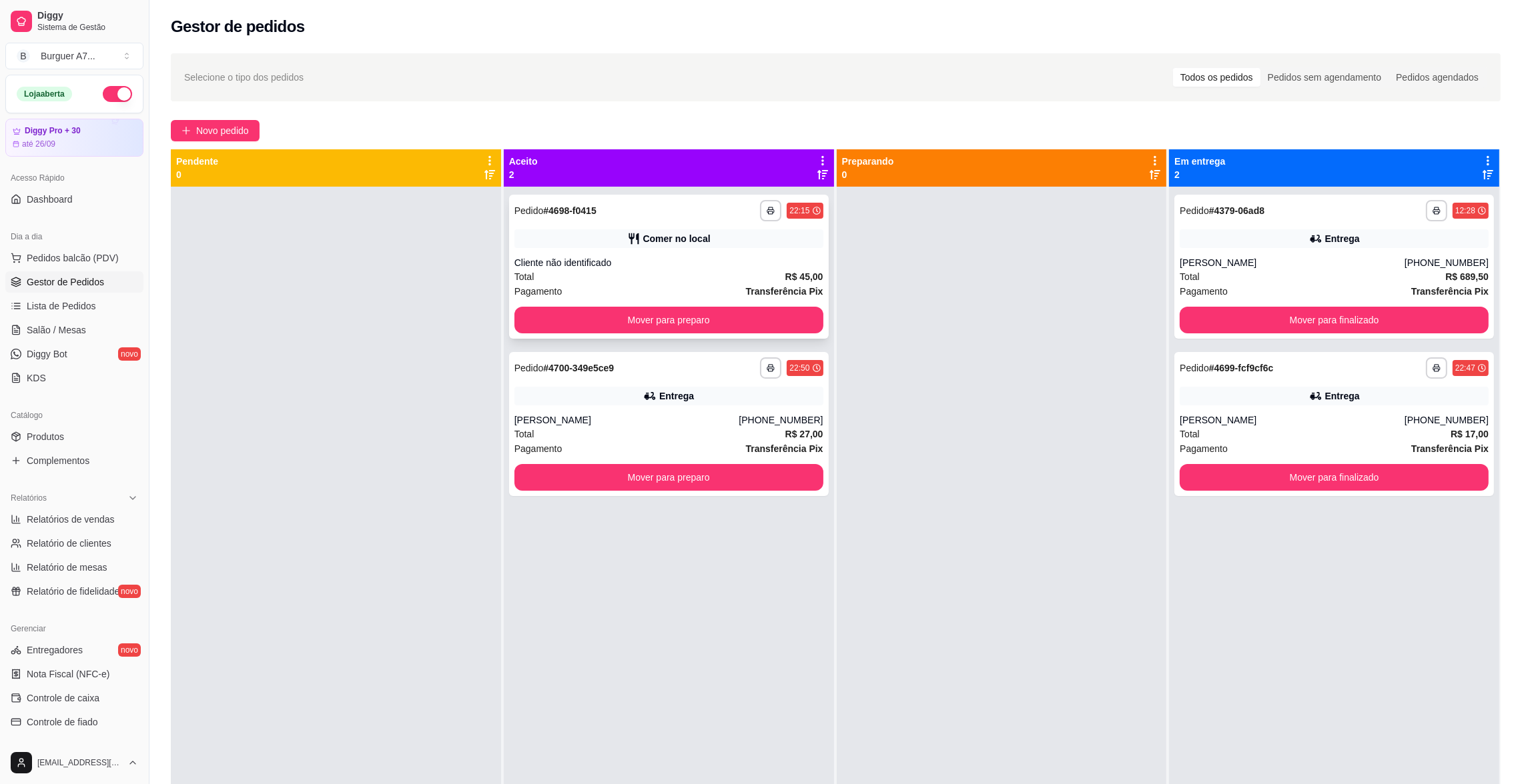
click at [710, 235] on div "Comer no local" at bounding box center [668, 239] width 309 height 19
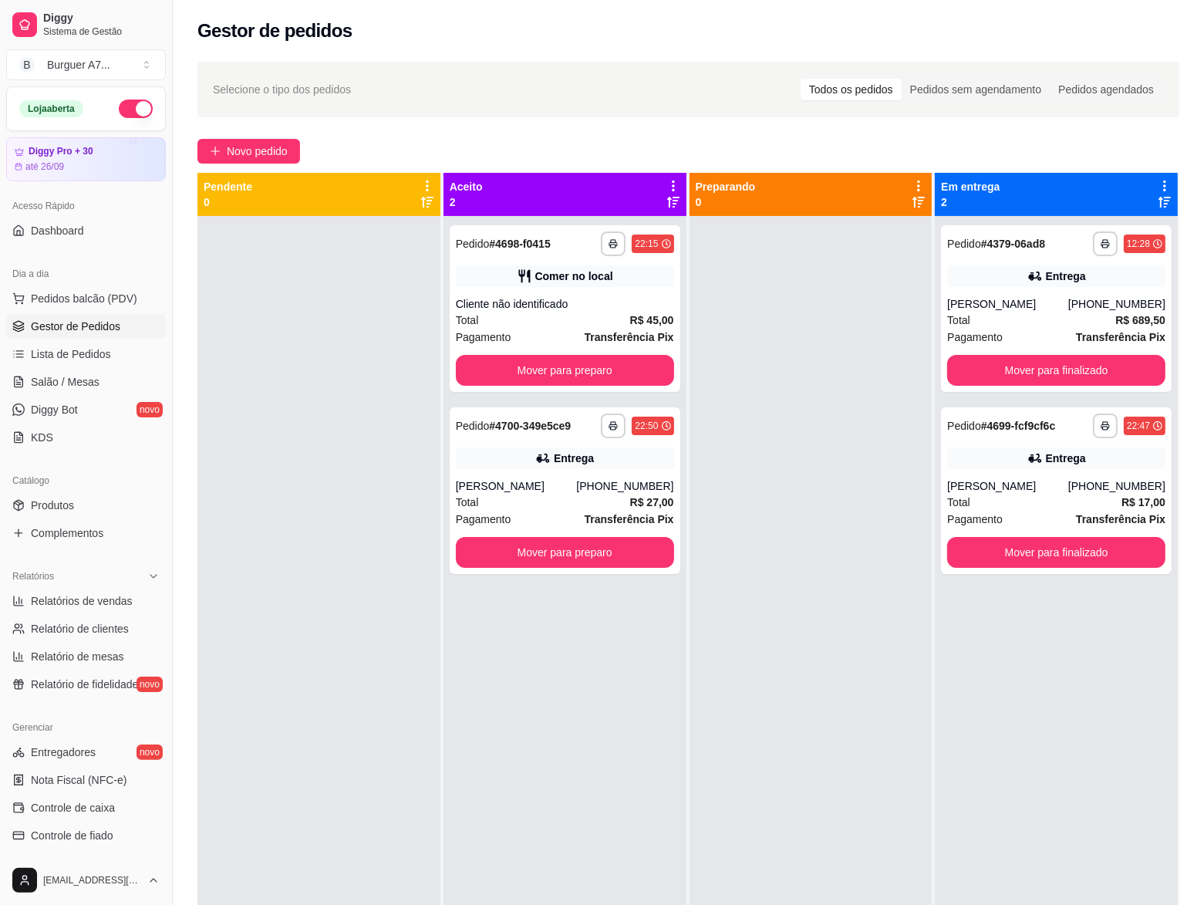
click at [720, 8] on div "Gestor de pedidos" at bounding box center [688, 26] width 1031 height 52
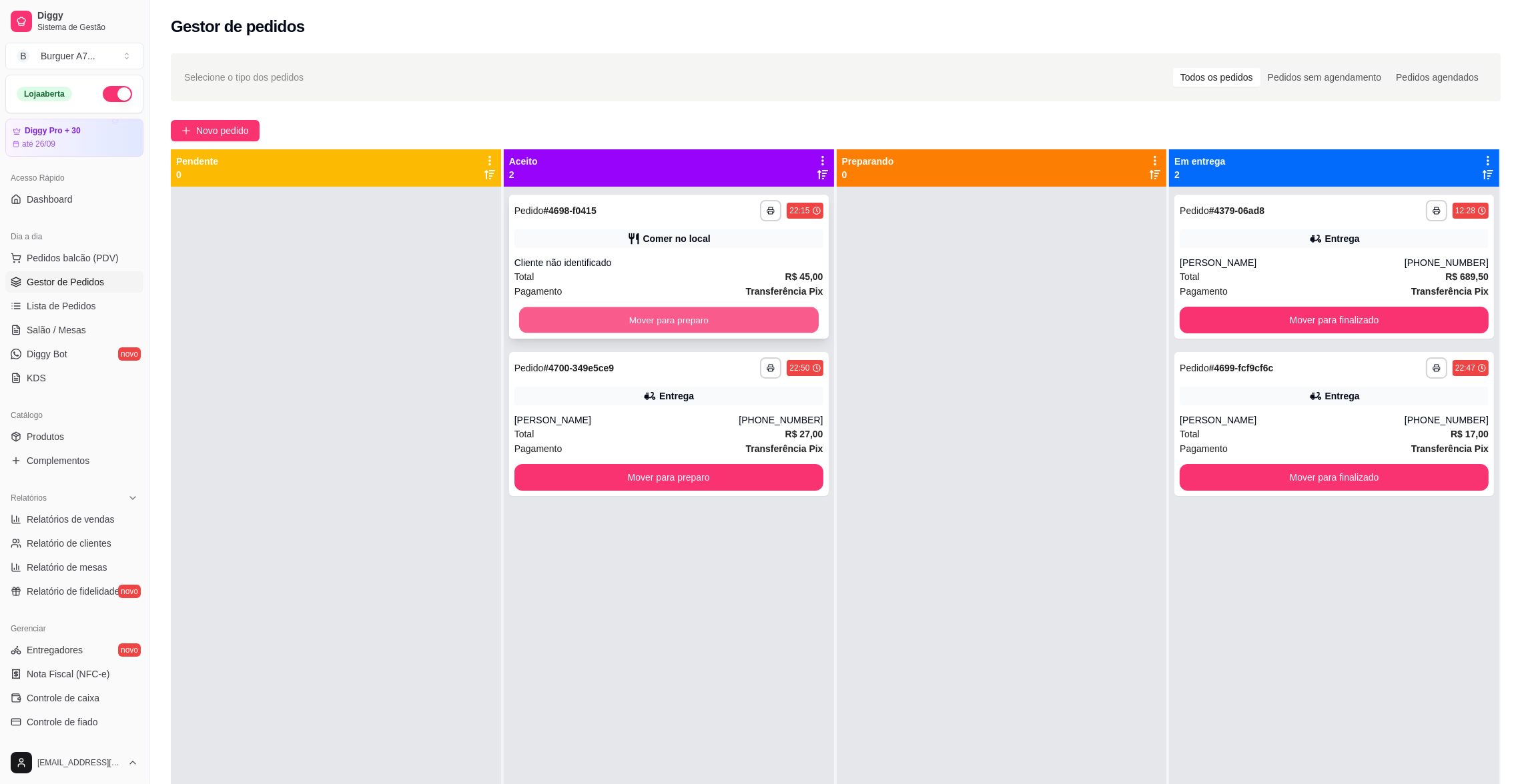
click at [782, 327] on button "Mover para preparo" at bounding box center [668, 321] width 299 height 26
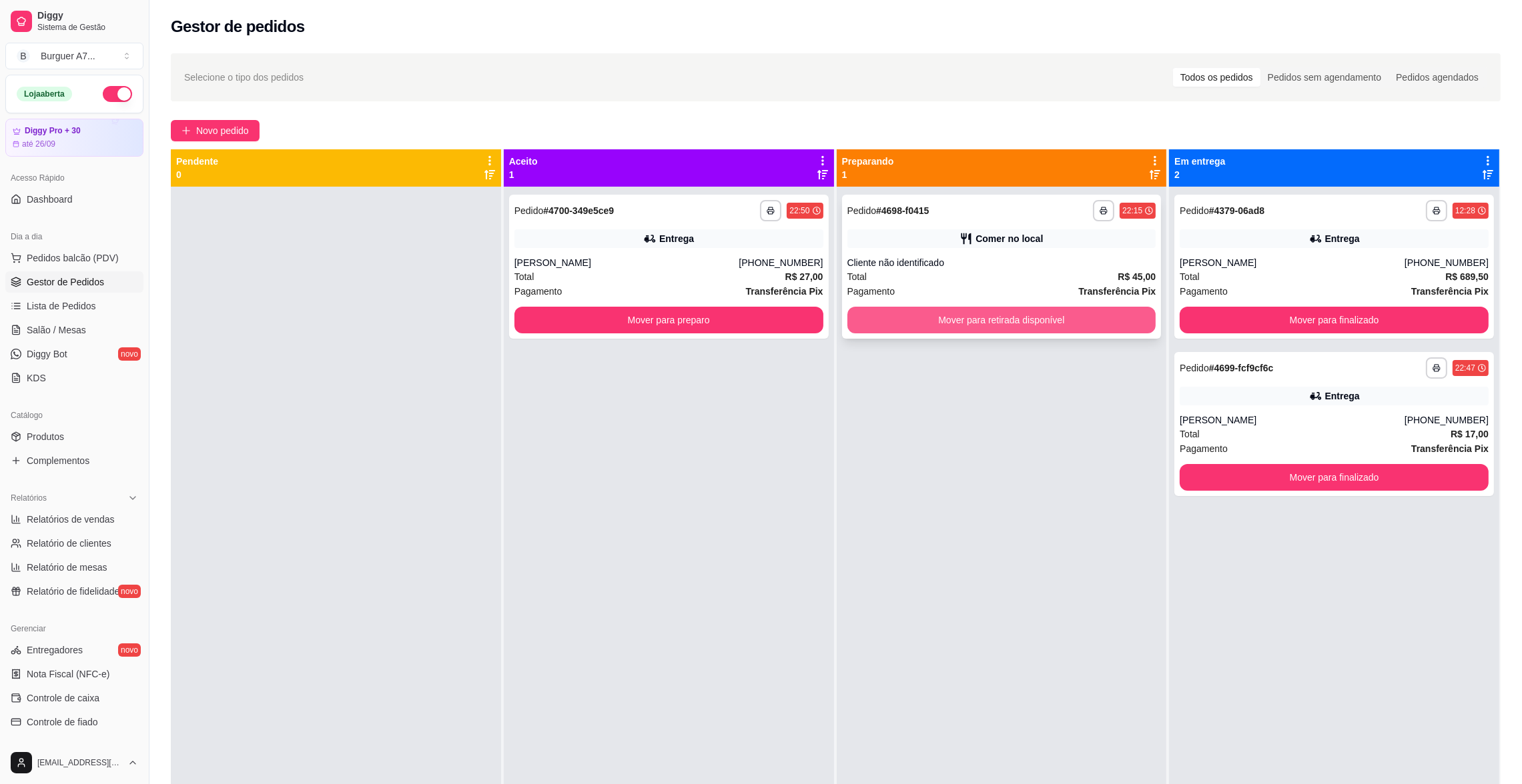
click at [957, 316] on button "Mover para retirada disponível" at bounding box center [1001, 320] width 309 height 27
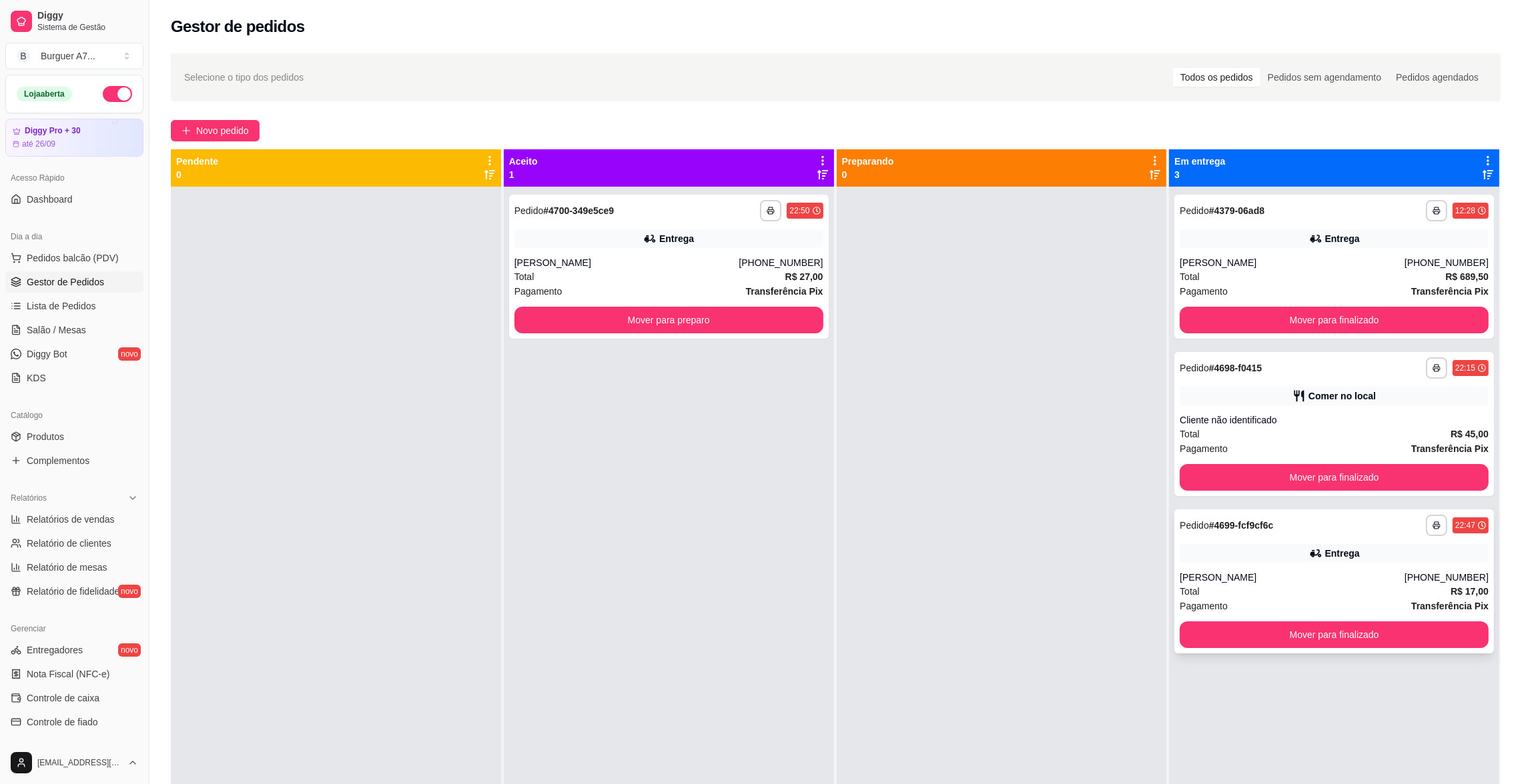
click at [1378, 586] on div "Total R$ 17,00" at bounding box center [1333, 591] width 309 height 15
click at [781, 230] on div "Entrega" at bounding box center [668, 239] width 309 height 19
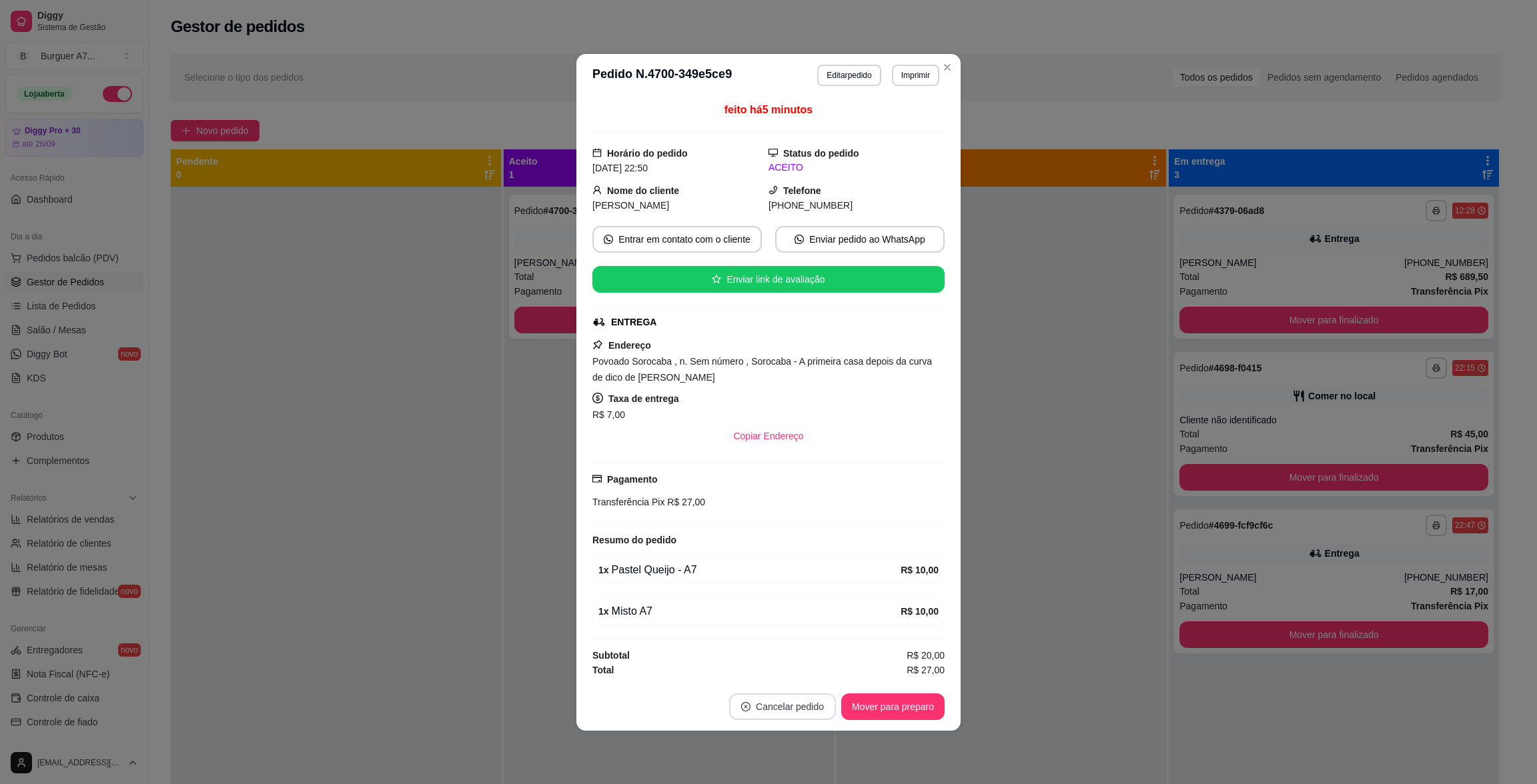
click at [813, 703] on button "Cancelar pedido" at bounding box center [781, 706] width 106 height 27
click at [815, 670] on button "Sim" at bounding box center [820, 674] width 52 height 26
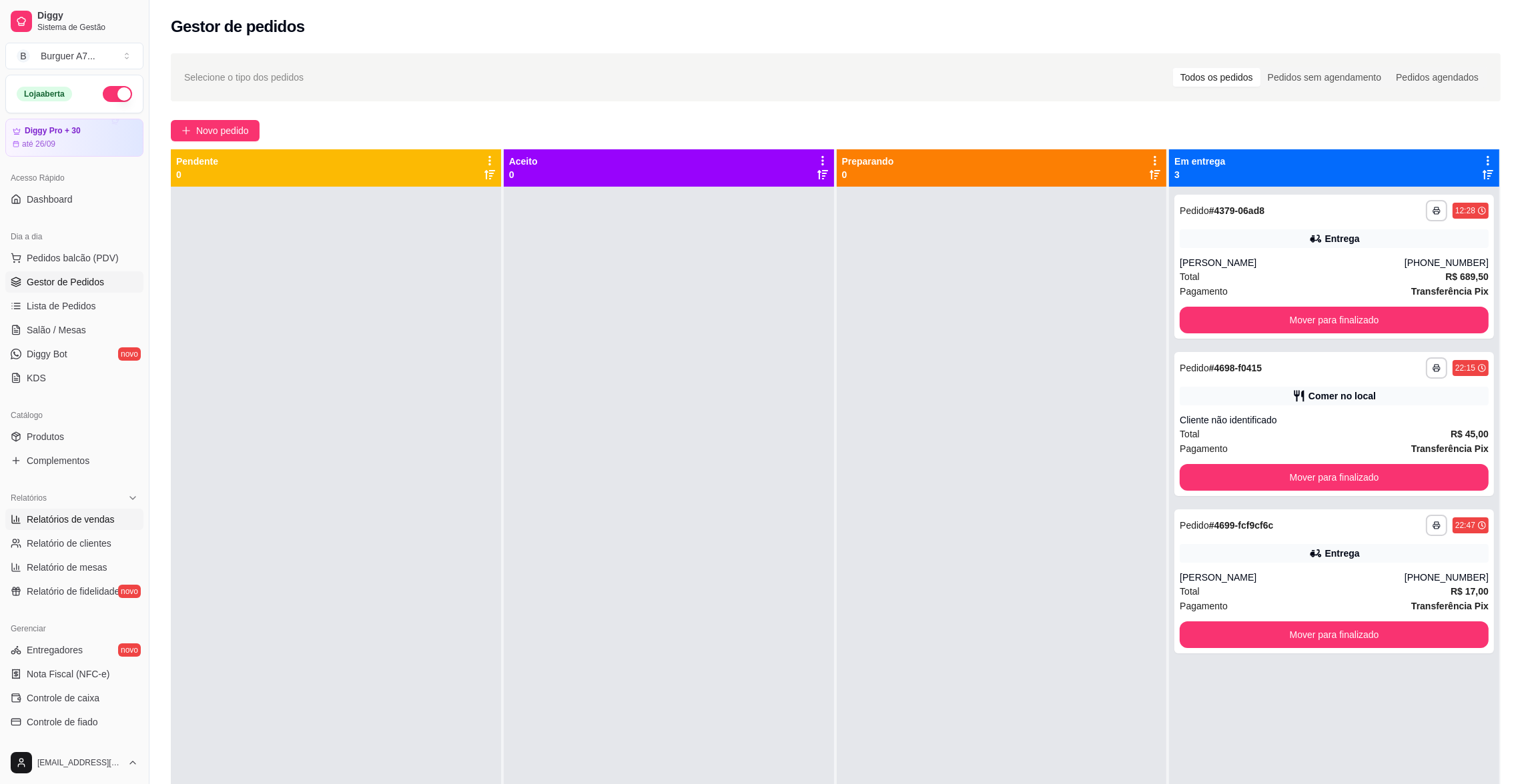
click at [93, 513] on span "Relatórios de vendas" at bounding box center [71, 519] width 88 height 13
select select "ALL"
select select "0"
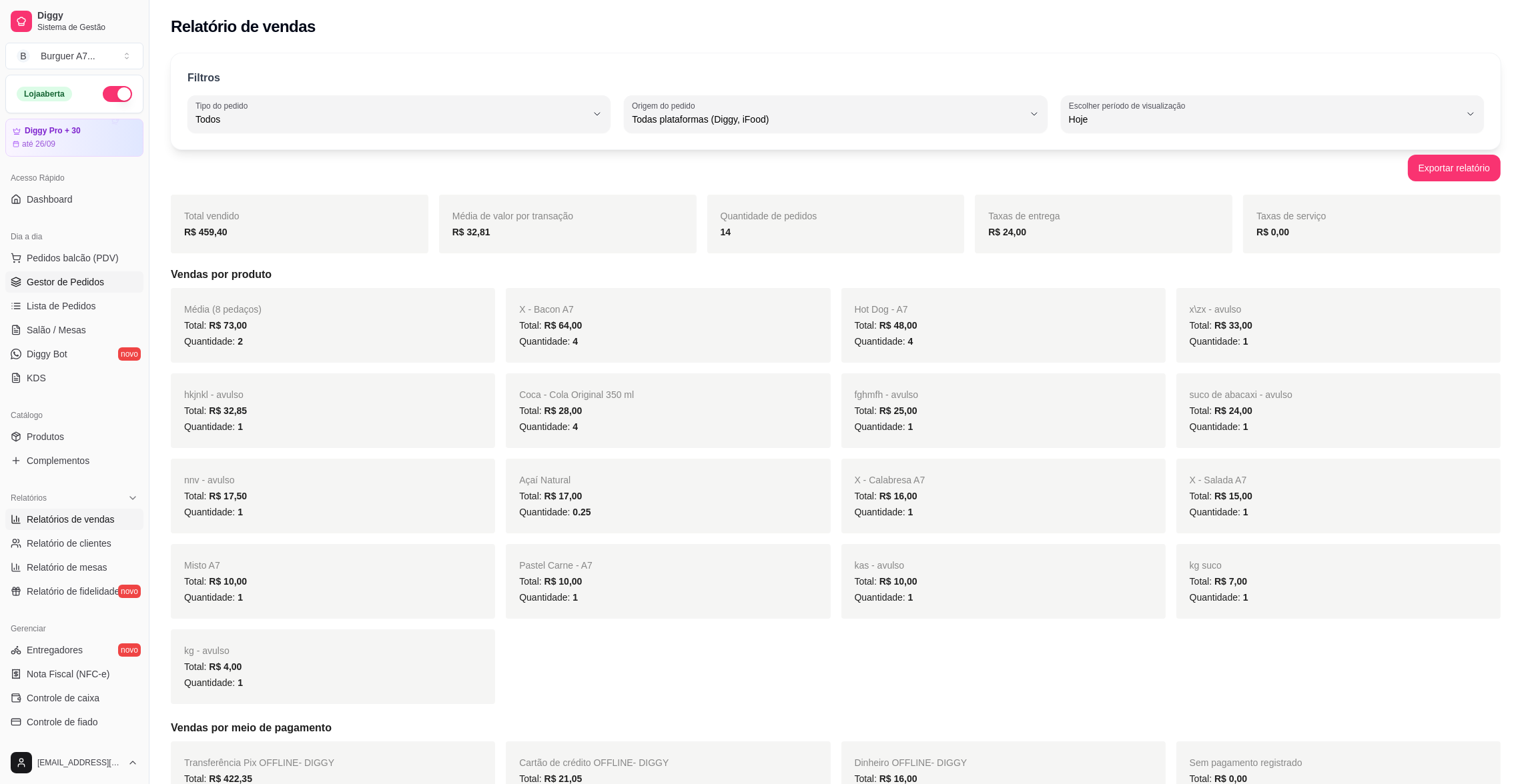
click at [47, 277] on span "Gestor de Pedidos" at bounding box center [65, 282] width 77 height 13
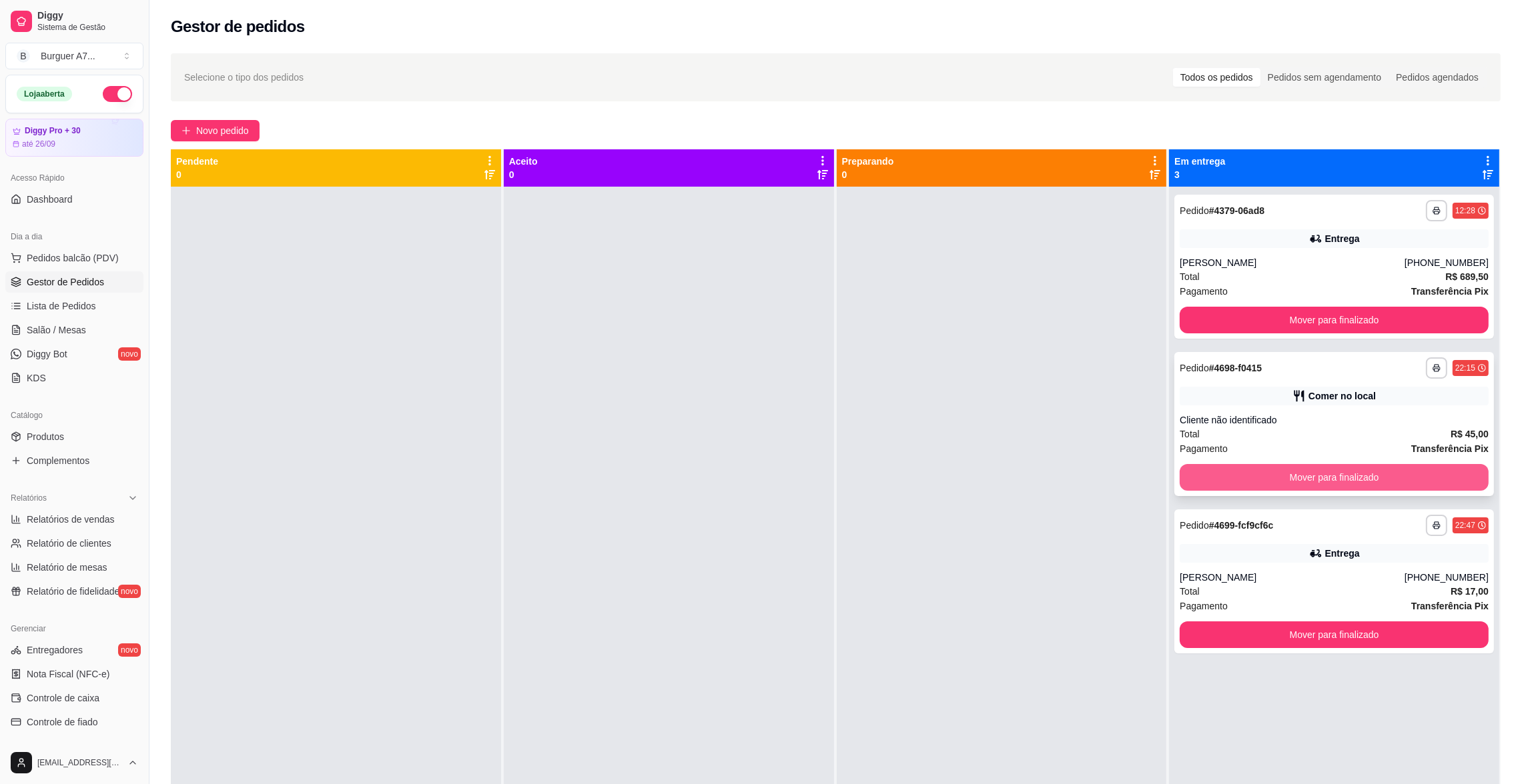
click at [1374, 483] on button "Mover para finalizado" at bounding box center [1333, 477] width 309 height 27
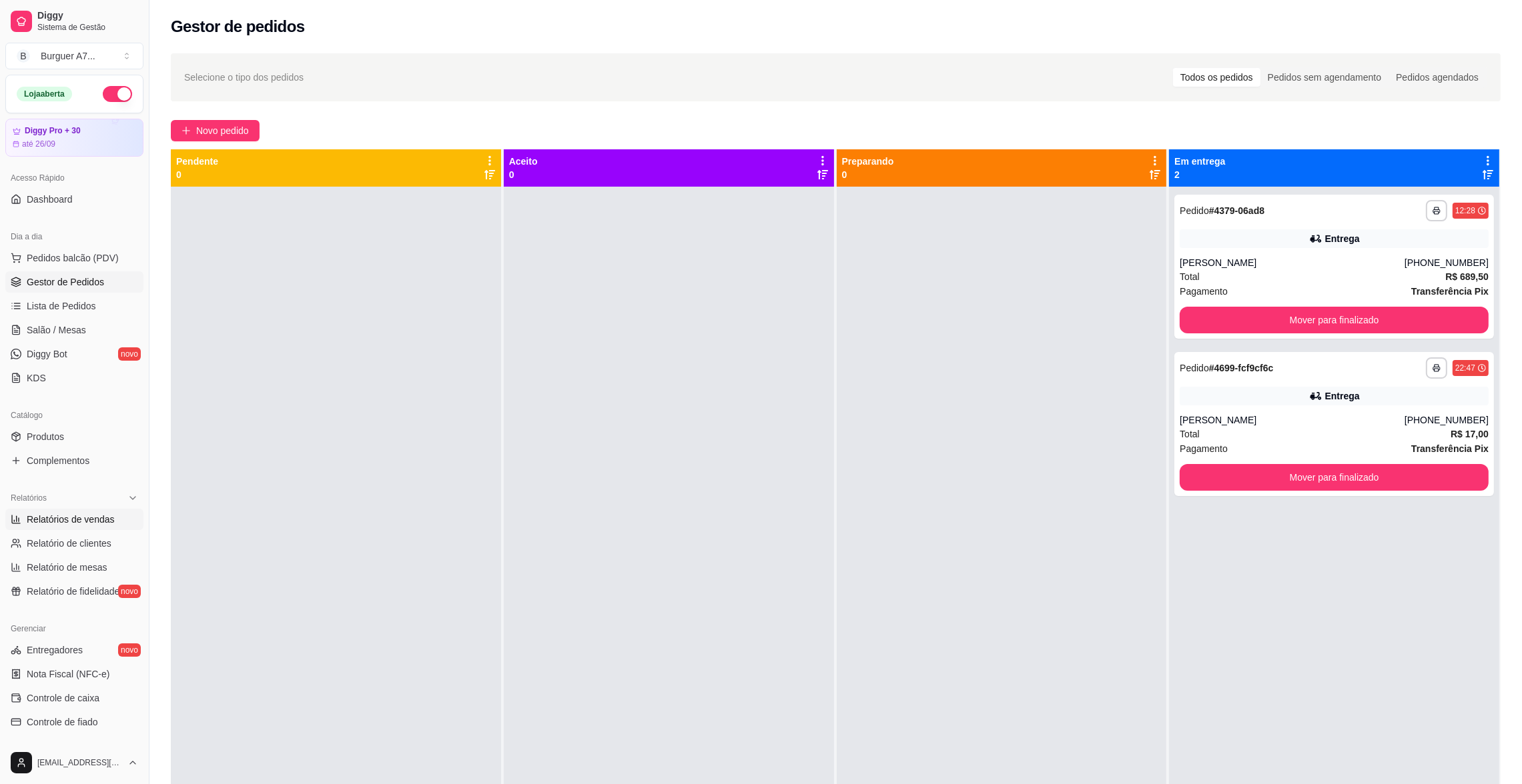
click at [54, 512] on link "Relatórios de vendas" at bounding box center [74, 519] width 138 height 22
select select "ALL"
select select "0"
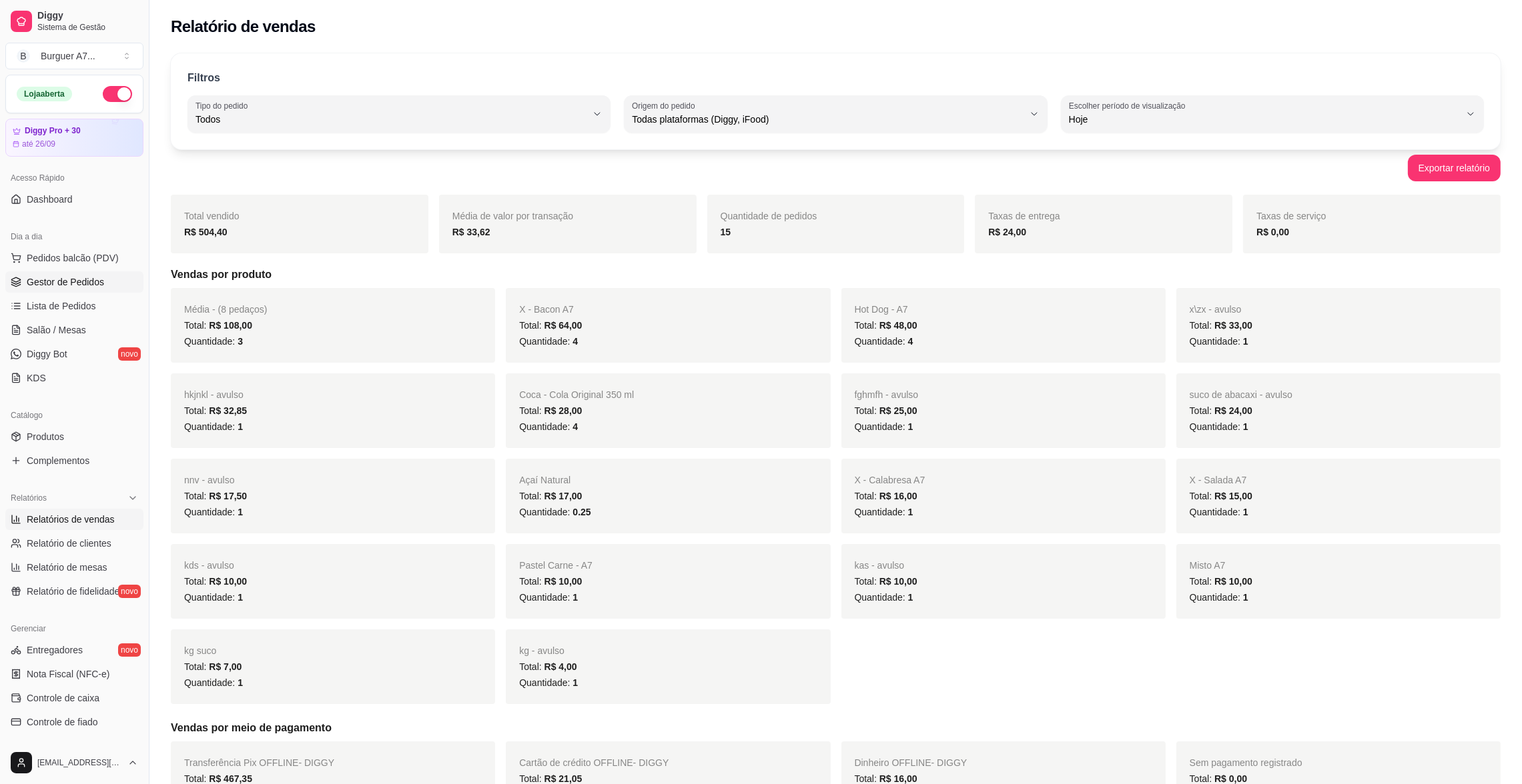
click at [34, 284] on span "Gestor de Pedidos" at bounding box center [65, 282] width 77 height 13
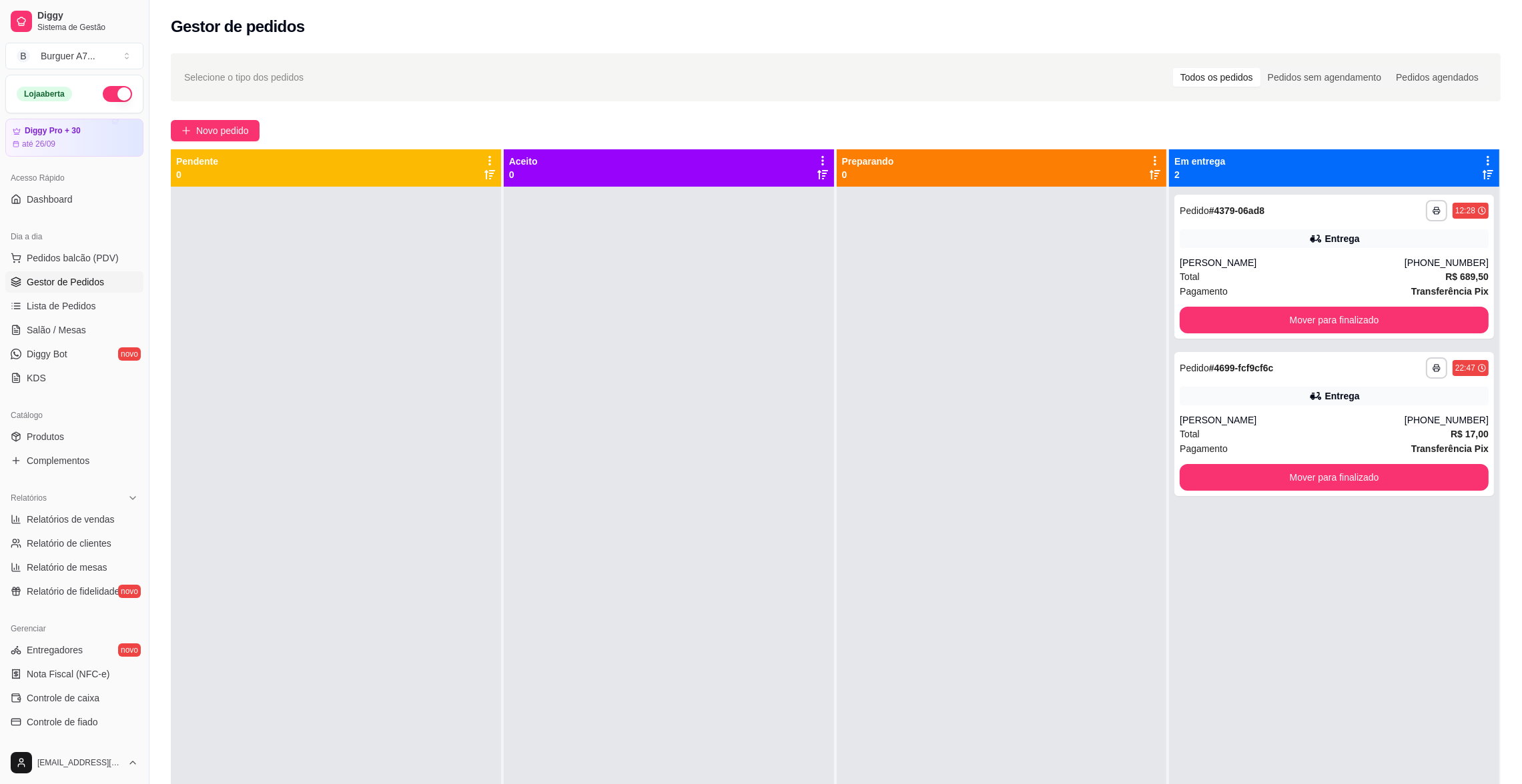
click at [103, 92] on button "button" at bounding box center [118, 94] width 29 height 16
click at [1370, 477] on button "Mover para finalizado" at bounding box center [1333, 477] width 309 height 27
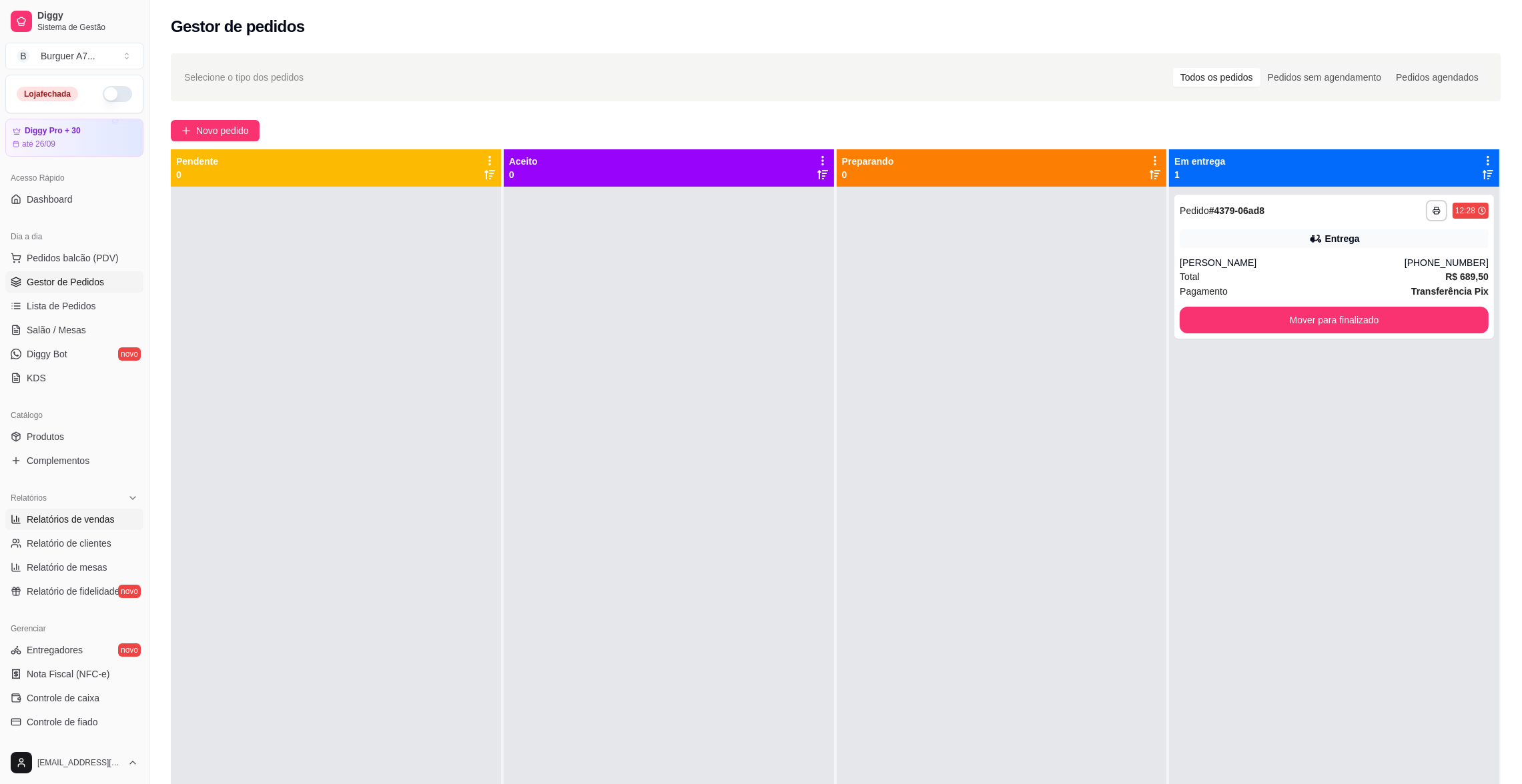
click at [65, 529] on link "Relatórios de vendas" at bounding box center [74, 519] width 138 height 22
select select "ALL"
select select "0"
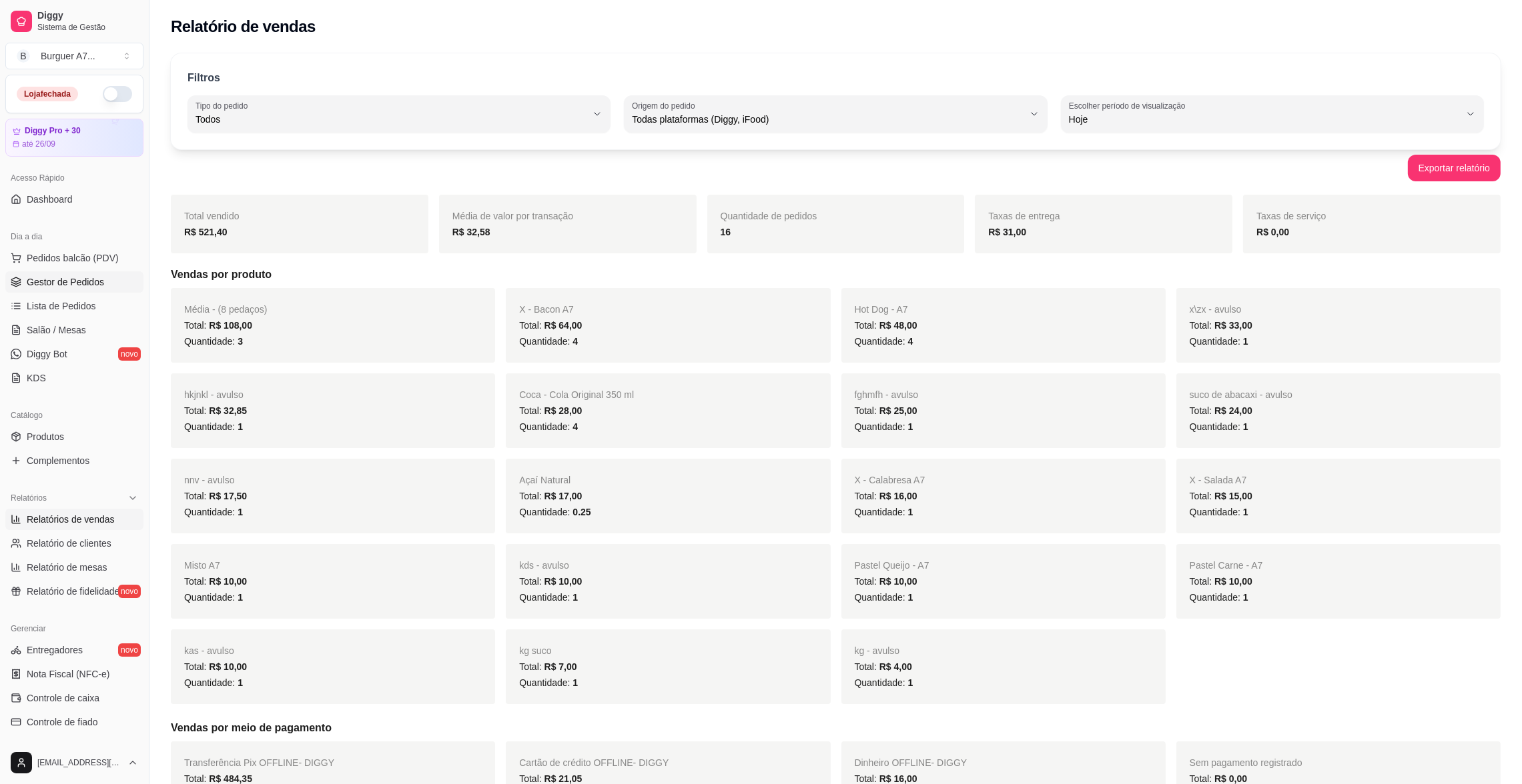
click at [45, 293] on link "Gestor de Pedidos" at bounding box center [74, 282] width 138 height 22
